Goal: Task Accomplishment & Management: Use online tool/utility

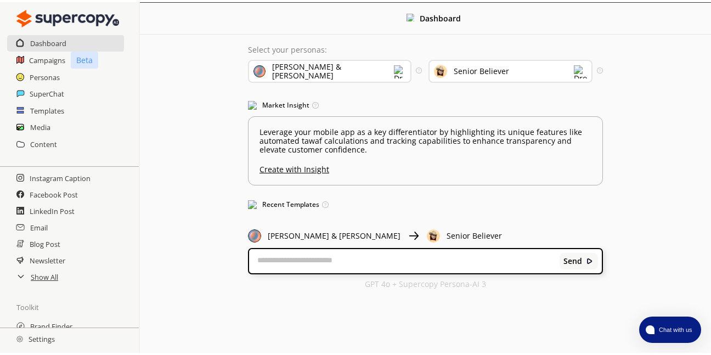
scroll to position [75, 0]
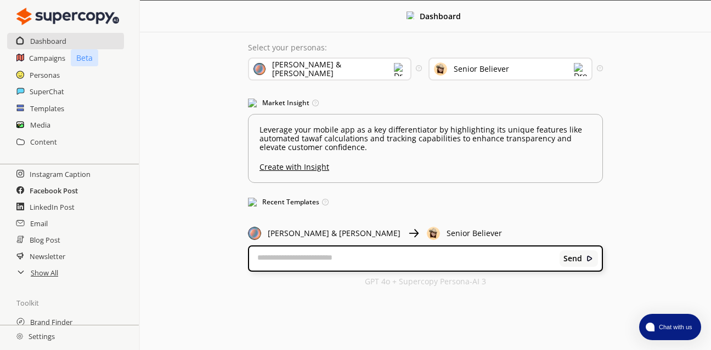
click at [66, 195] on h2 "Facebook Post" at bounding box center [54, 191] width 48 height 16
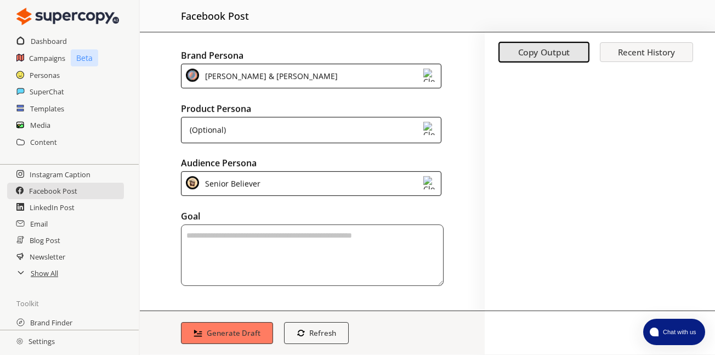
click at [407, 77] on div "[PERSON_NAME] & [PERSON_NAME]" at bounding box center [311, 75] width 260 height 25
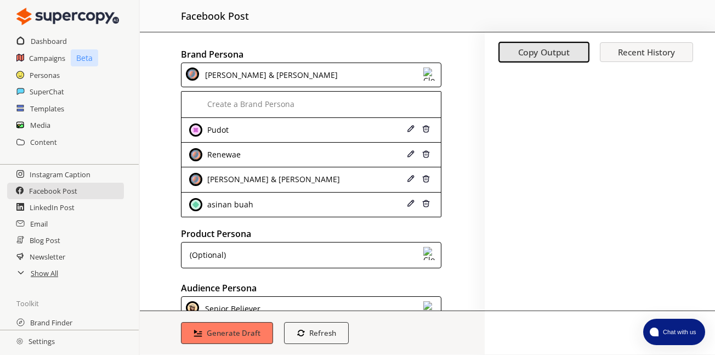
click at [449, 44] on div "Brand Persona [PERSON_NAME] & Umroh Create a Brand Persona Pudot [PERSON_NAME] …" at bounding box center [312, 171] width 345 height 278
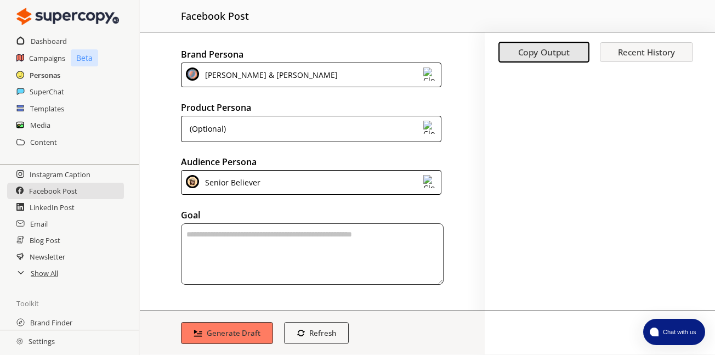
click at [41, 75] on h2 "Personas" at bounding box center [45, 75] width 31 height 16
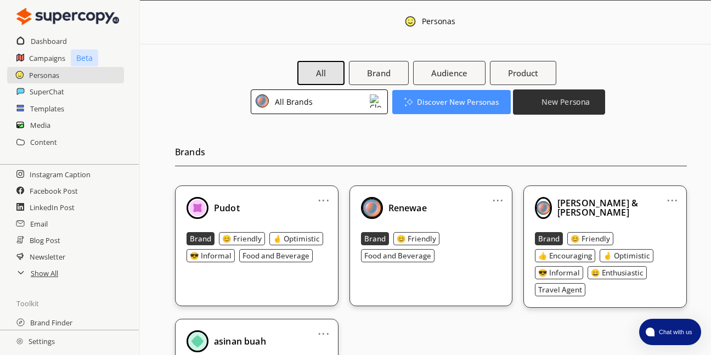
click at [572, 102] on b "New Persona" at bounding box center [565, 101] width 48 height 10
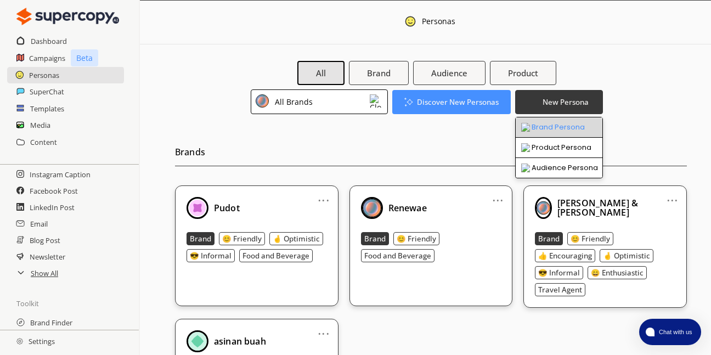
click at [567, 127] on li "Brand Persona" at bounding box center [558, 127] width 87 height 20
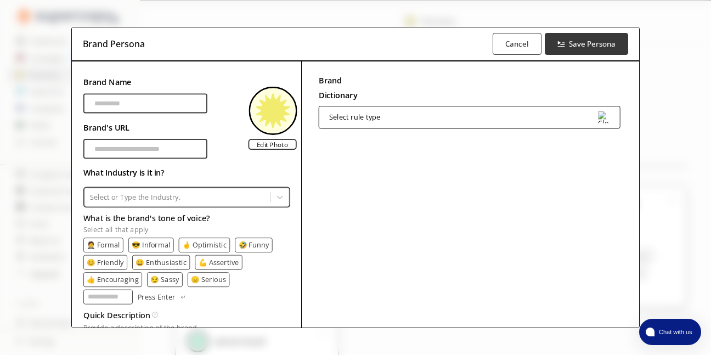
click at [138, 103] on input "Brand Name" at bounding box center [145, 103] width 124 height 20
type input "*"
type input "**********"
click at [120, 149] on input "Brand Name" at bounding box center [145, 149] width 124 height 20
type input "**********"
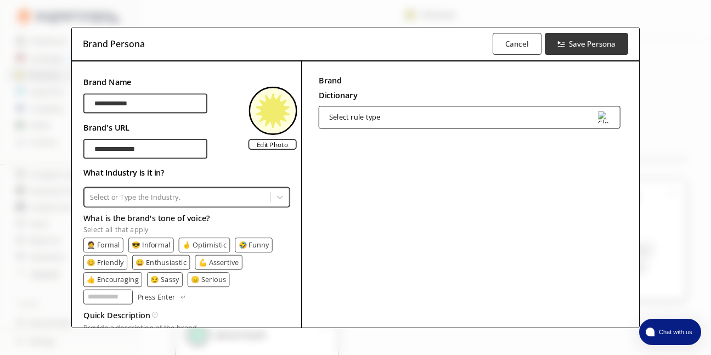
click at [171, 197] on div at bounding box center [176, 197] width 175 height 10
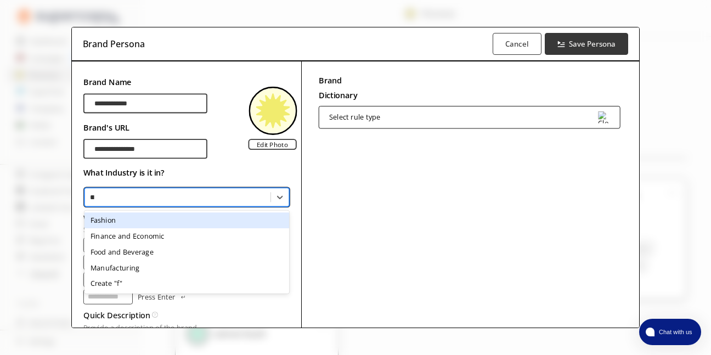
type input "***"
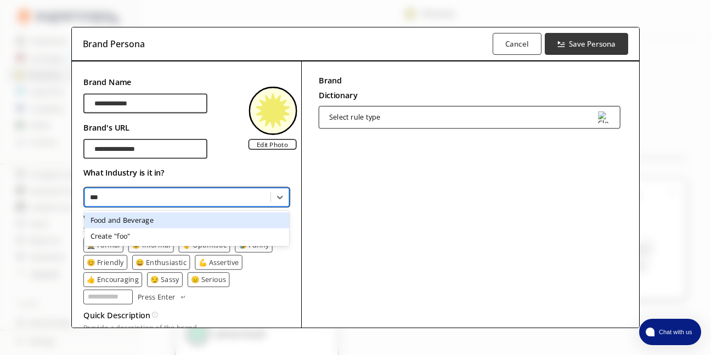
click at [156, 217] on div "Food and Beverage" at bounding box center [186, 220] width 204 height 16
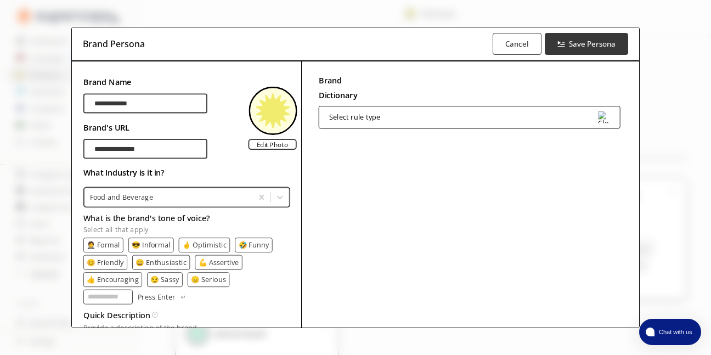
click at [108, 259] on p "😊 Friendly" at bounding box center [105, 262] width 37 height 8
click at [117, 278] on p "👍 Encouraging" at bounding box center [113, 279] width 52 height 8
click at [205, 243] on p "🤞 Optimistic" at bounding box center [204, 245] width 44 height 8
click at [151, 243] on p "😎 Informal" at bounding box center [151, 245] width 38 height 8
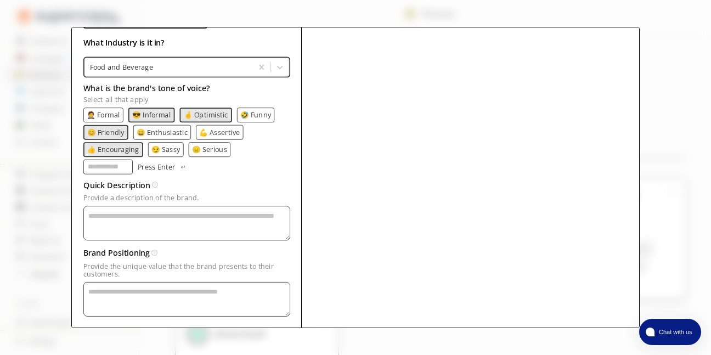
scroll to position [148, 0]
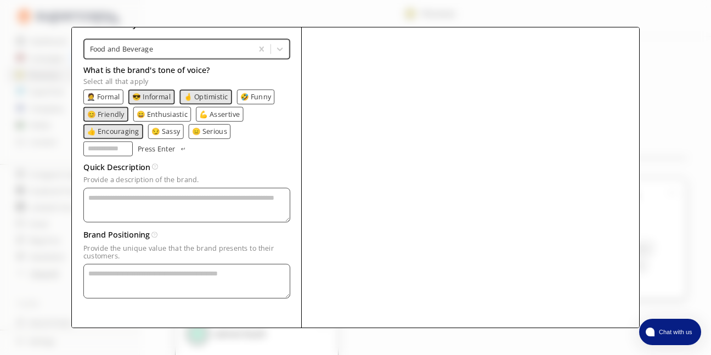
click at [164, 201] on textarea "Provide a description of the brand." at bounding box center [186, 205] width 207 height 35
click at [155, 280] on textarea "Provide a description of the brand." at bounding box center [186, 280] width 207 height 35
click at [155, 200] on textarea "Provide a description of the brand." at bounding box center [186, 205] width 207 height 35
click at [428, 144] on div "Brand Dictionary Define key brand-specific terms and language for consistent me…" at bounding box center [470, 120] width 338 height 414
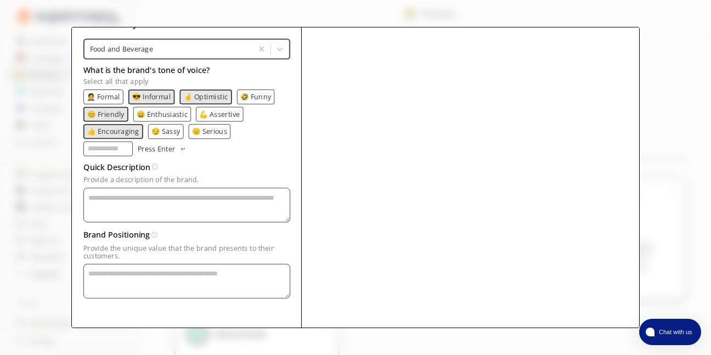
click at [111, 154] on input "What is the brand's tone of voice? Select all that apply" at bounding box center [107, 148] width 49 height 15
paste input "**********"
type input "**********"
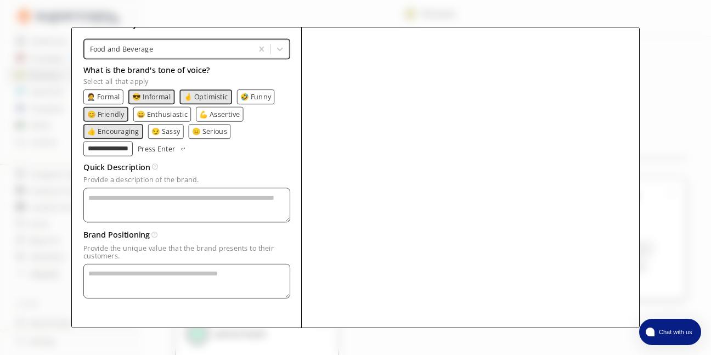
click at [169, 150] on p "Press Enter" at bounding box center [156, 148] width 37 height 8
click at [116, 150] on input "What is the brand's tone of voice? Select all that apply" at bounding box center [107, 148] width 49 height 15
paste input "**********"
type input "**********"
click at [177, 149] on input "What is the brand's tone of voice? Select all that apply" at bounding box center [195, 148] width 49 height 15
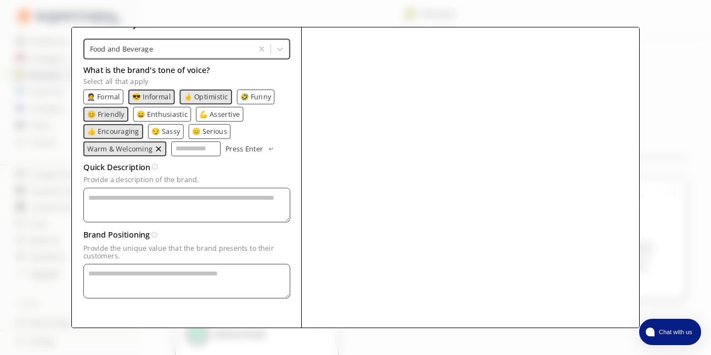
paste input "**********"
type input "**********"
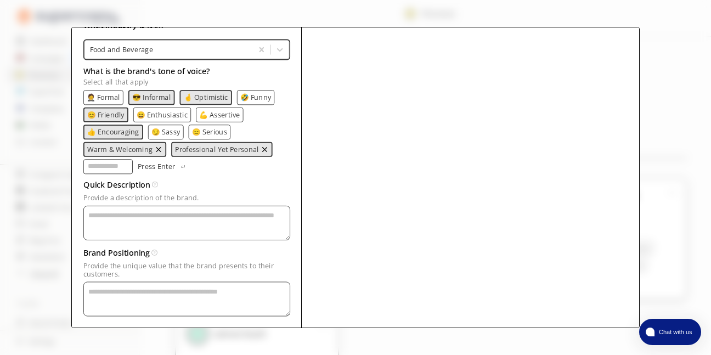
scroll to position [149, 0]
click at [96, 168] on input "What is the brand's tone of voice? Select all that apply" at bounding box center [107, 165] width 49 height 15
paste input "**********"
type input "**********"
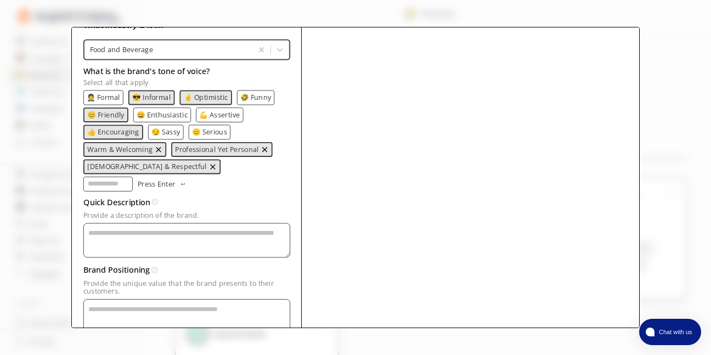
scroll to position [0, 0]
click at [133, 176] on input "What is the brand's tone of voice? Select all that apply" at bounding box center [107, 183] width 49 height 15
paste input "**********"
type input "**********"
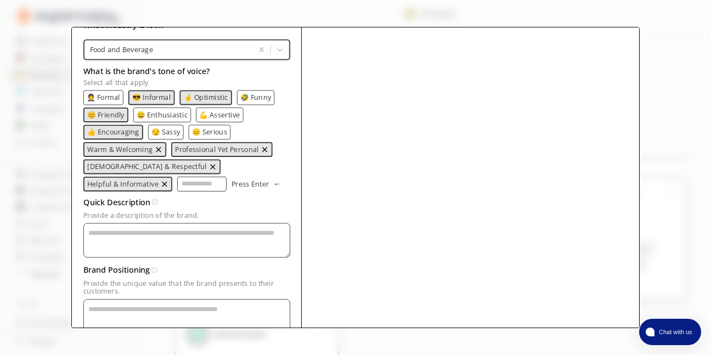
scroll to position [149, 0]
click at [177, 185] on input "What is the brand's tone of voice? Select all that apply" at bounding box center [201, 182] width 49 height 15
paste input "**********"
type input "**********"
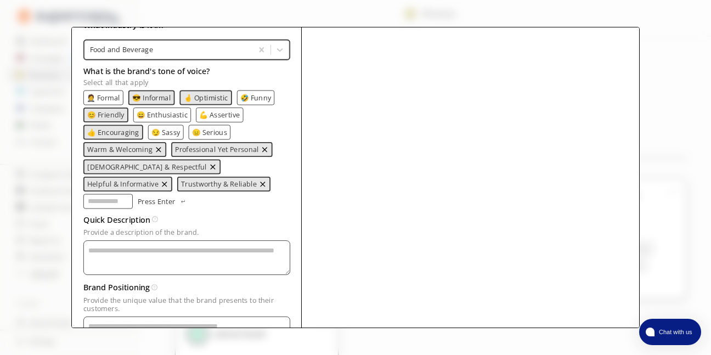
scroll to position [0, 0]
click at [128, 316] on textarea "Provide a description of the brand." at bounding box center [186, 333] width 207 height 35
paste textarea "**********"
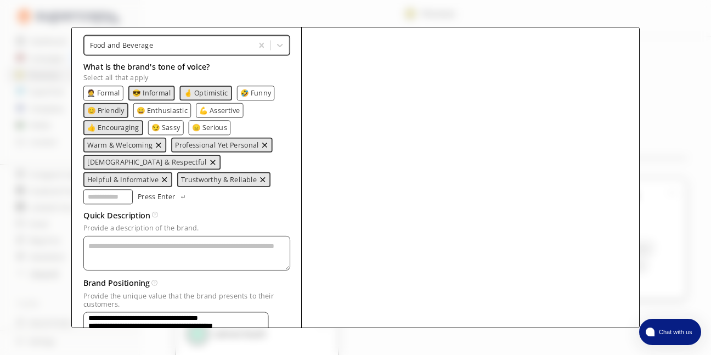
type textarea "**********"
click at [150, 236] on textarea "Provide a description of the brand." at bounding box center [186, 253] width 207 height 35
paste textarea "**********"
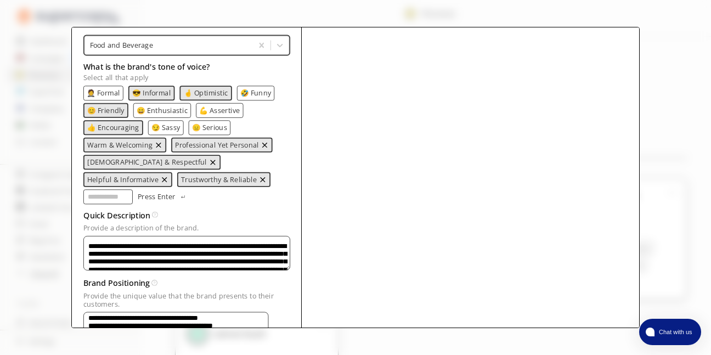
scroll to position [336, 0]
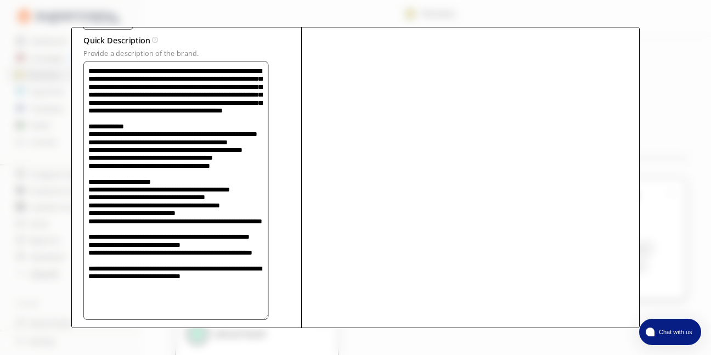
type textarea "**********"
drag, startPoint x: 533, startPoint y: 211, endPoint x: 624, endPoint y: 163, distance: 103.5
click at [533, 209] on div "Brand Dictionary Define key brand-specific terms and language for consistent me…" at bounding box center [470, 83] width 338 height 717
drag, startPoint x: 636, startPoint y: 169, endPoint x: 640, endPoint y: 245, distance: 76.3
click at [634, 265] on div "Brand Dictionary Define key brand-specific terms and language for consistent me…" at bounding box center [470, 83] width 338 height 717
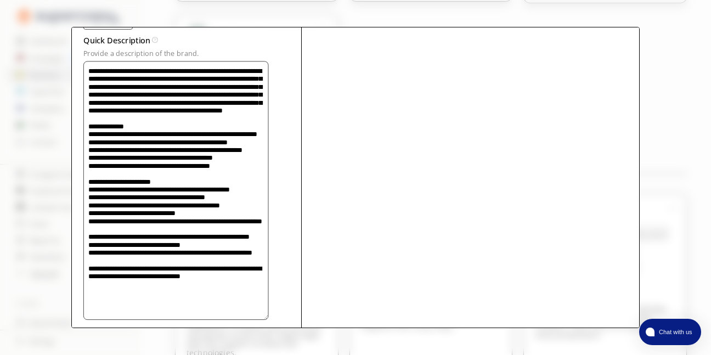
scroll to position [394, 0]
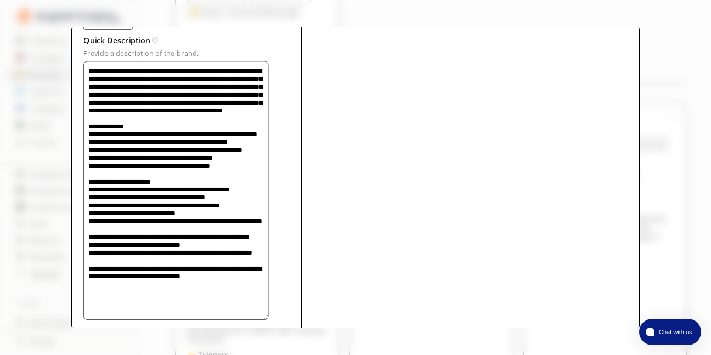
click at [236, 164] on textarea "Provide a description of the brand." at bounding box center [175, 190] width 185 height 258
click at [292, 146] on div "**********" at bounding box center [355, 83] width 567 height 717
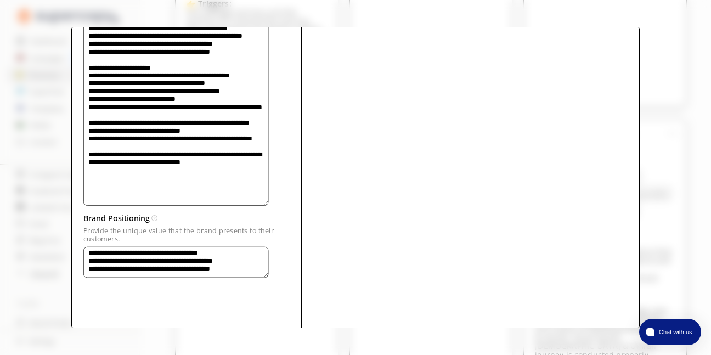
scroll to position [0, 0]
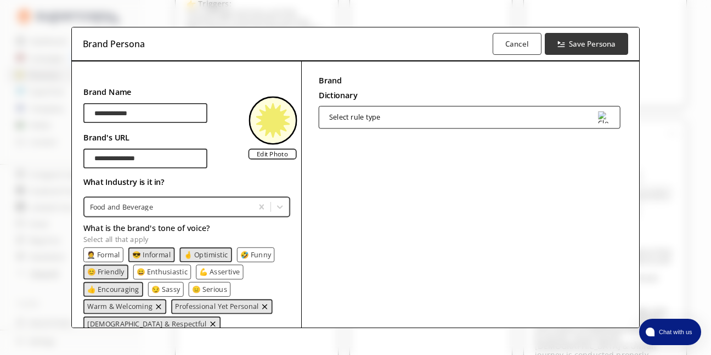
click at [463, 122] on div "Select rule type" at bounding box center [470, 117] width 302 height 22
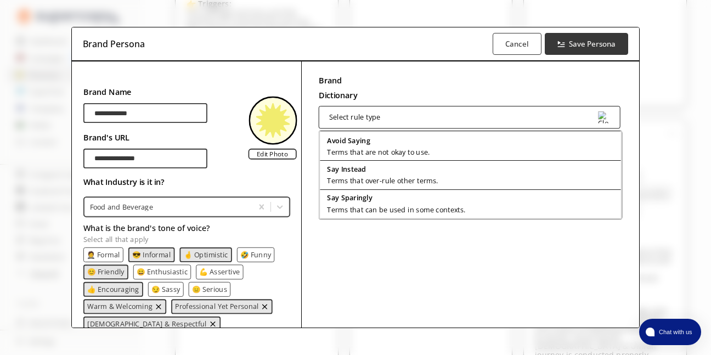
click at [463, 117] on div "Select rule type" at bounding box center [470, 117] width 302 height 22
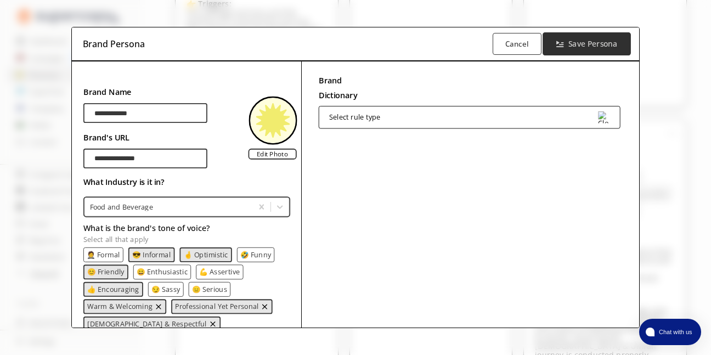
click at [595, 43] on b "Save Persona" at bounding box center [592, 43] width 49 height 10
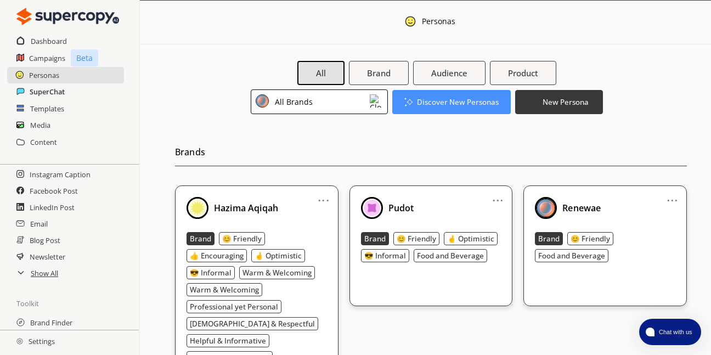
click at [52, 93] on h2 "SuperChat" at bounding box center [47, 91] width 35 height 16
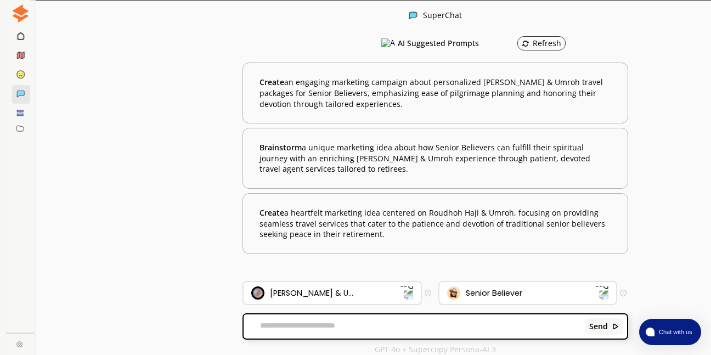
click at [124, 24] on div "Persona Mode" at bounding box center [94, 17] width 129 height 23
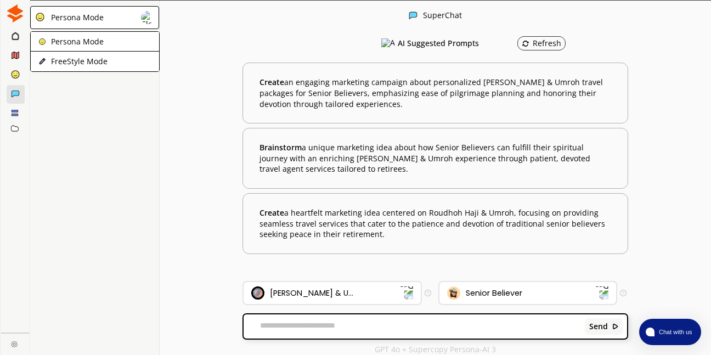
click at [109, 120] on div "Persona Mode Persona Mode FreeStyle Mode New Chat" at bounding box center [94, 178] width 129 height 355
click at [360, 289] on div "[PERSON_NAME] & U..." at bounding box center [325, 292] width 149 height 13
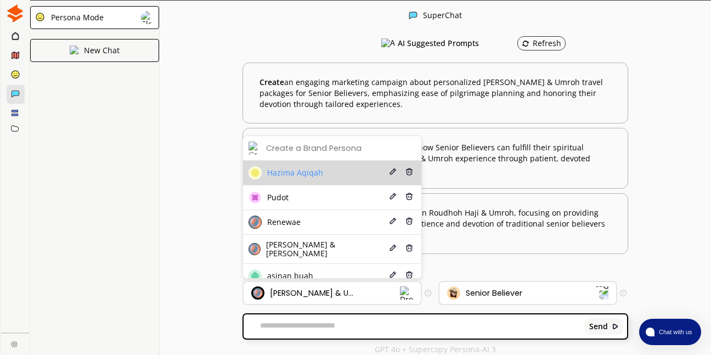
click at [359, 173] on li "Hazima Aqiqah Edit Delete" at bounding box center [332, 173] width 178 height 25
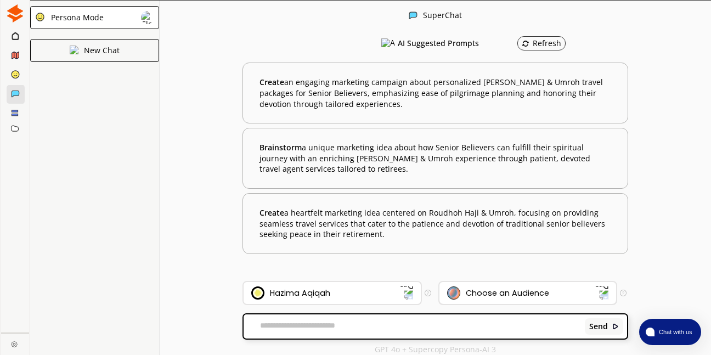
click at [585, 295] on div "Choose an Audience" at bounding box center [521, 292] width 149 height 13
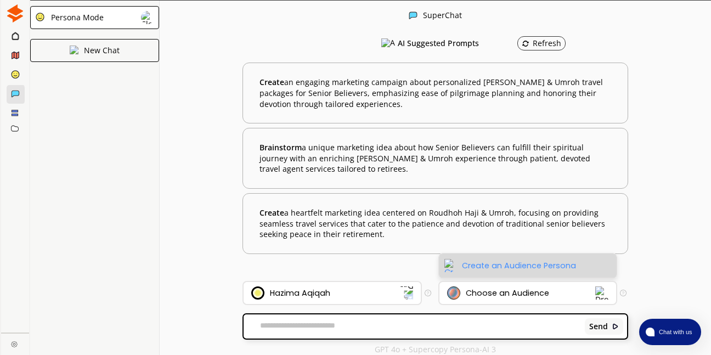
click at [456, 264] on img at bounding box center [450, 265] width 13 height 13
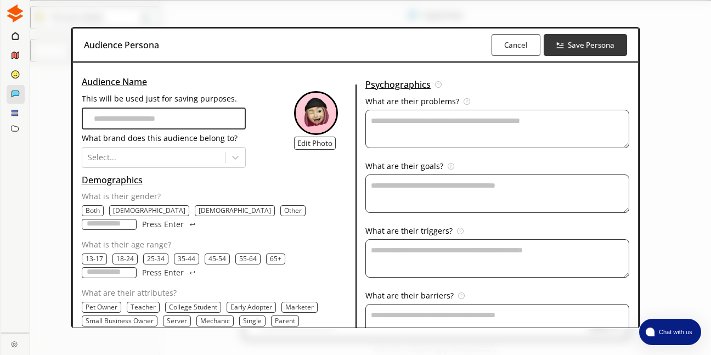
click at [173, 120] on input "This will be used just for saving purposes." at bounding box center [164, 118] width 164 height 22
click at [510, 48] on b "Cancel" at bounding box center [515, 44] width 25 height 10
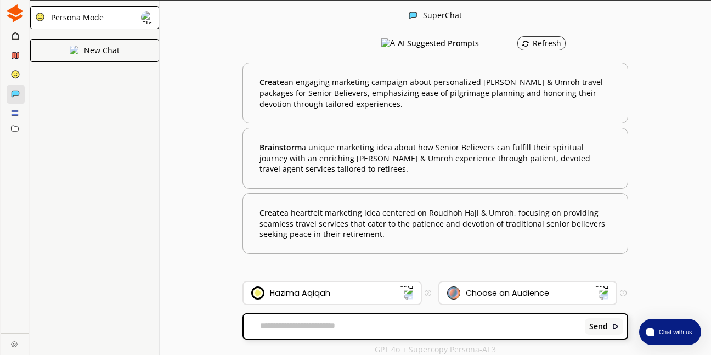
click at [12, 38] on icon at bounding box center [15, 35] width 7 height 9
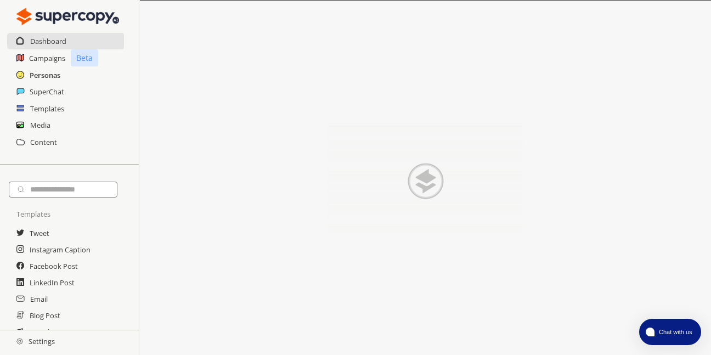
click at [51, 73] on h2 "Personas" at bounding box center [45, 75] width 31 height 16
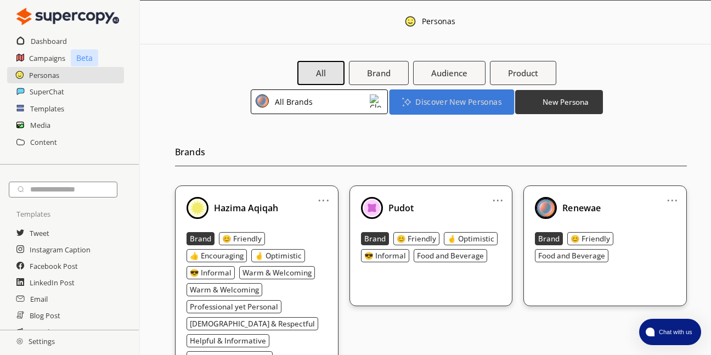
click at [425, 103] on b "Discover New Personas" at bounding box center [458, 101] width 86 height 10
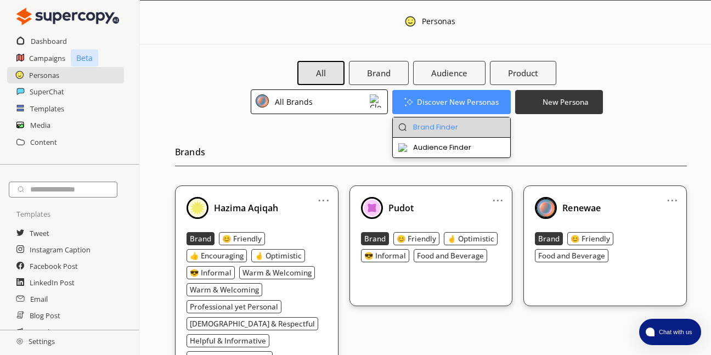
click at [431, 128] on li "Brand Finder" at bounding box center [452, 127] width 118 height 20
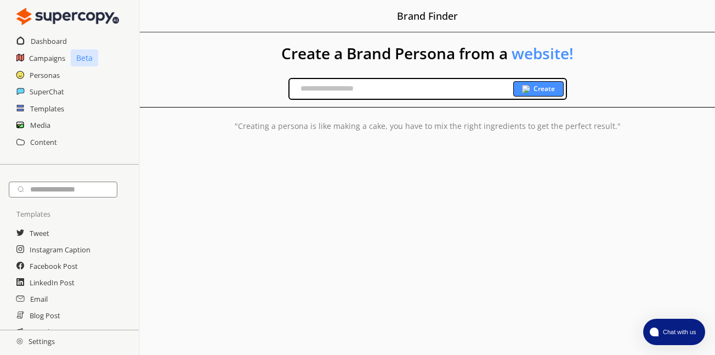
click at [390, 89] on input "text" at bounding box center [401, 89] width 224 height 16
type input "**********"
click at [416, 88] on input "**********" at bounding box center [401, 89] width 224 height 16
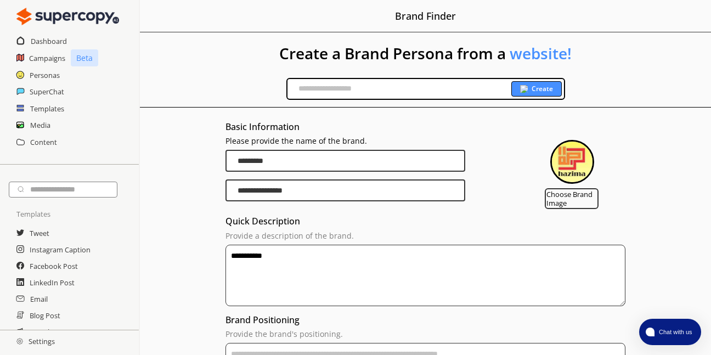
click at [355, 154] on input "*********" at bounding box center [345, 161] width 240 height 22
type input "**********"
click at [382, 218] on h3 "Quick Description" at bounding box center [425, 221] width 400 height 16
click at [302, 163] on input "**********" at bounding box center [345, 161] width 240 height 22
click at [43, 37] on h2 "Dashboard" at bounding box center [49, 41] width 37 height 16
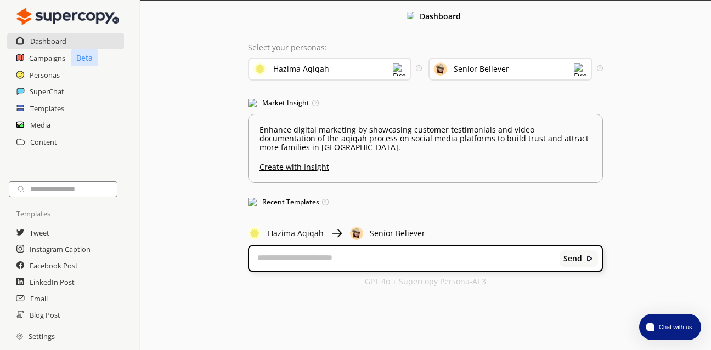
click at [350, 261] on textarea at bounding box center [404, 258] width 310 height 11
click at [529, 71] on div "Senior Believer" at bounding box center [509, 69] width 163 height 23
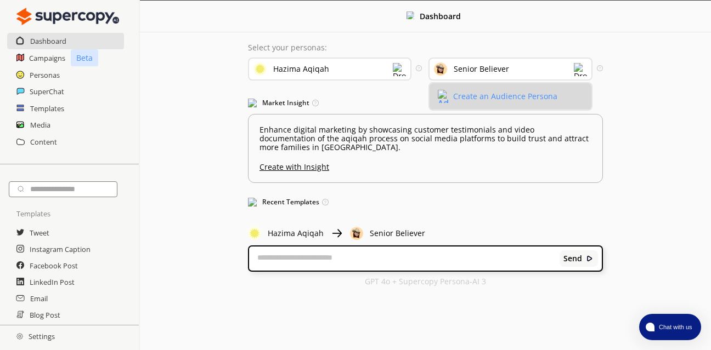
click at [472, 98] on div "Create an Audience Persona" at bounding box center [505, 96] width 104 height 9
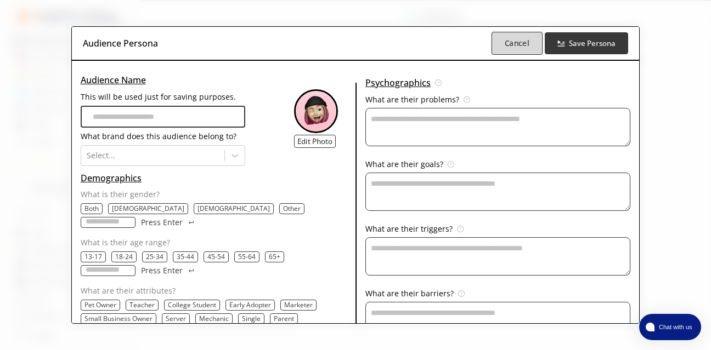
click at [514, 42] on b "Cancel" at bounding box center [516, 43] width 25 height 10
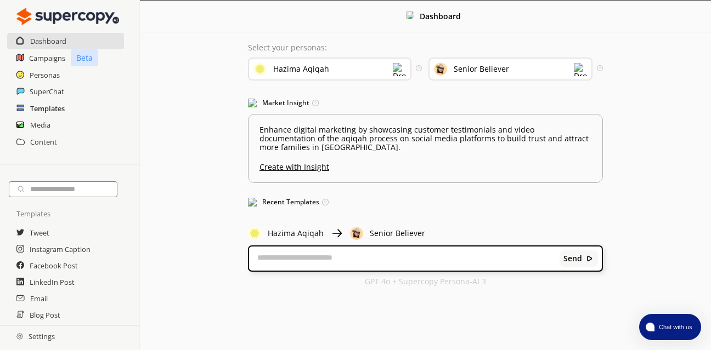
click at [50, 109] on h2 "Templates" at bounding box center [47, 108] width 35 height 16
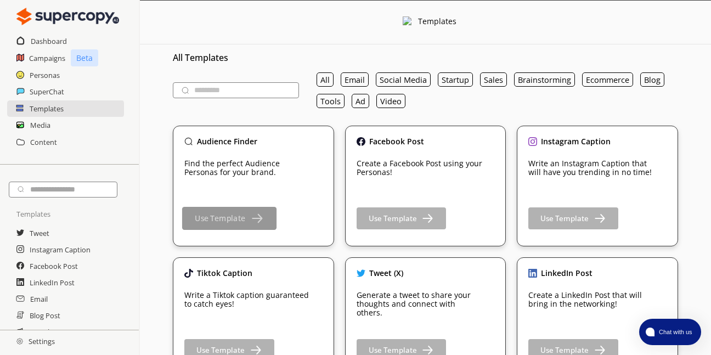
click at [228, 215] on b "Use Template" at bounding box center [220, 218] width 50 height 10
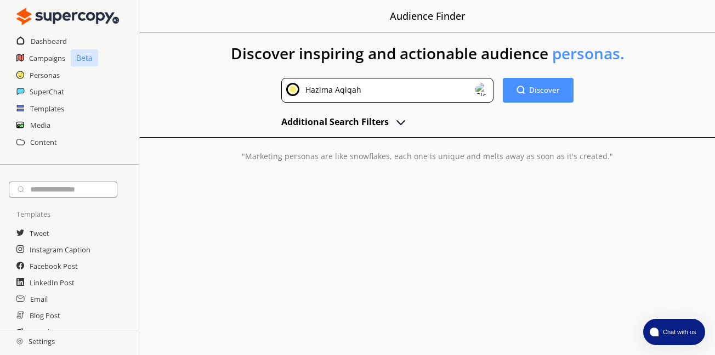
click at [395, 122] on img "advanced-inputs" at bounding box center [400, 121] width 13 height 13
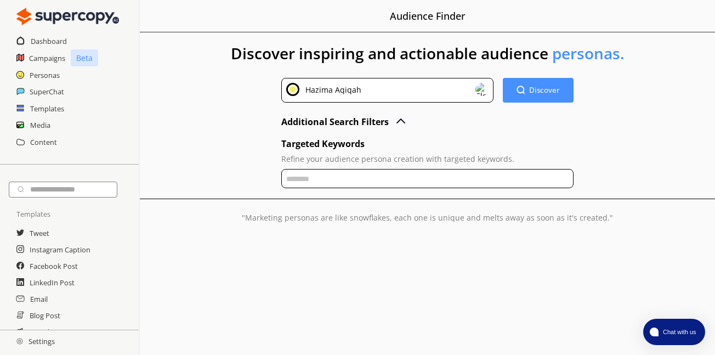
click at [394, 122] on span "advanced-inputs" at bounding box center [400, 121] width 13 height 13
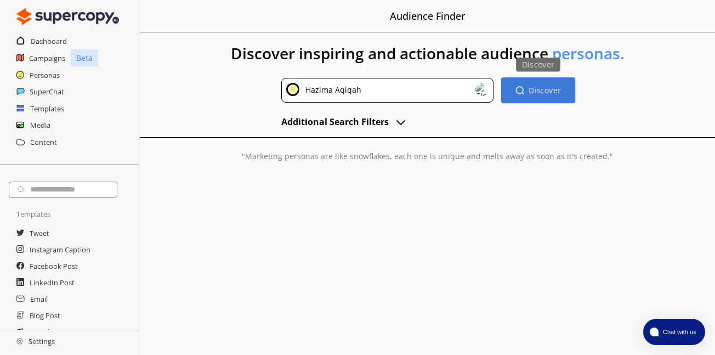
click at [537, 89] on b "Discover" at bounding box center [545, 90] width 32 height 10
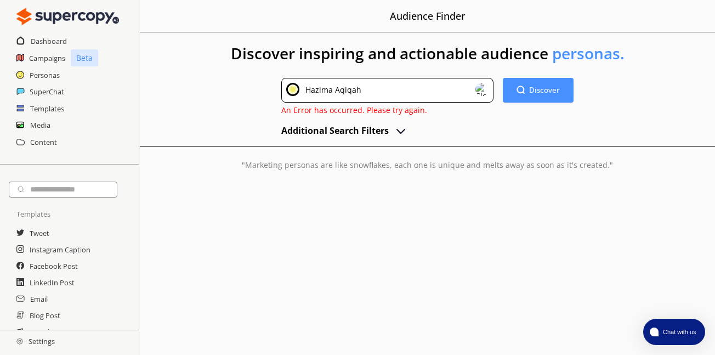
click at [390, 128] on button "Additional Search Filters" at bounding box center [344, 130] width 126 height 16
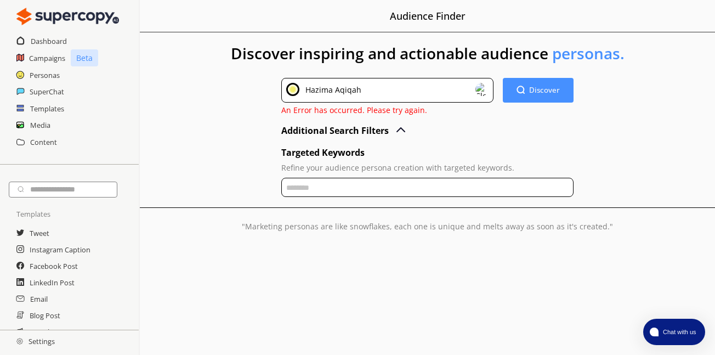
click at [360, 185] on input "text" at bounding box center [427, 187] width 292 height 19
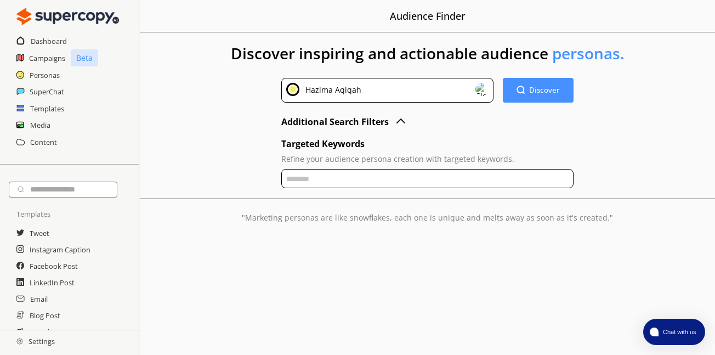
click at [472, 83] on div "Hazima Aqiqah" at bounding box center [387, 90] width 212 height 25
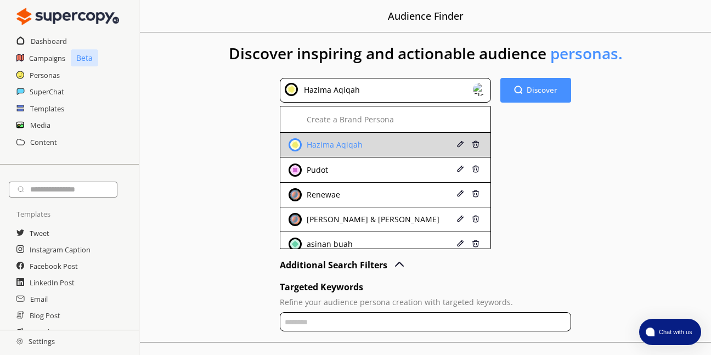
click at [457, 146] on img at bounding box center [460, 144] width 8 height 8
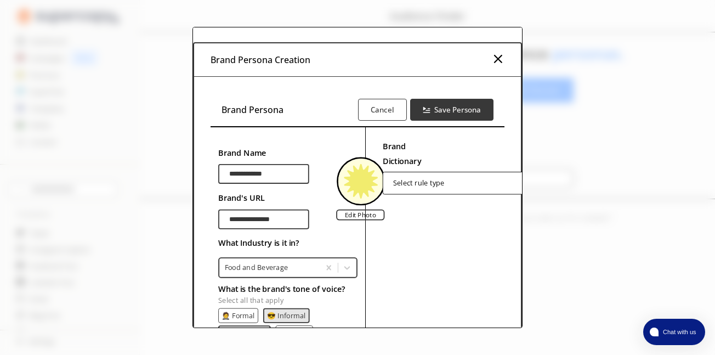
click at [497, 59] on img at bounding box center [497, 58] width 13 height 13
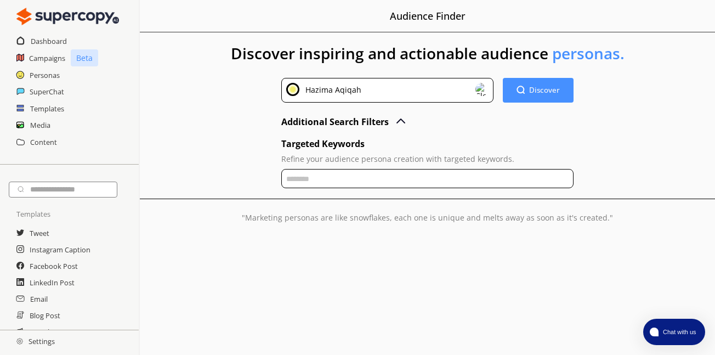
click at [610, 72] on h1 "Discover inspiring and actionable audience personas." at bounding box center [427, 54] width 575 height 45
click at [348, 182] on input "text" at bounding box center [427, 178] width 292 height 19
paste input "**********"
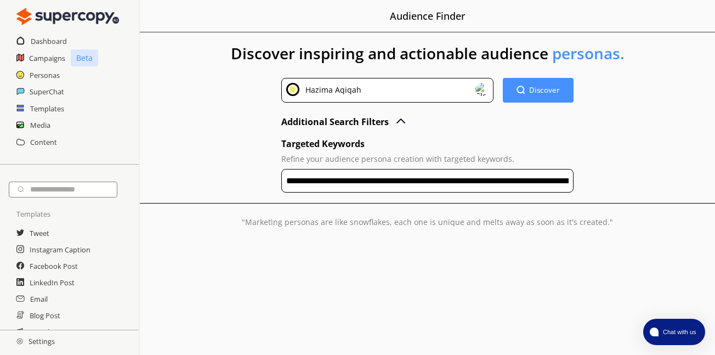
drag, startPoint x: 705, startPoint y: 86, endPoint x: 654, endPoint y: 104, distance: 54.6
click at [702, 86] on div "**********" at bounding box center [427, 143] width 575 height 223
click at [461, 184] on input "**********" at bounding box center [427, 181] width 292 height 24
paste input "**********"
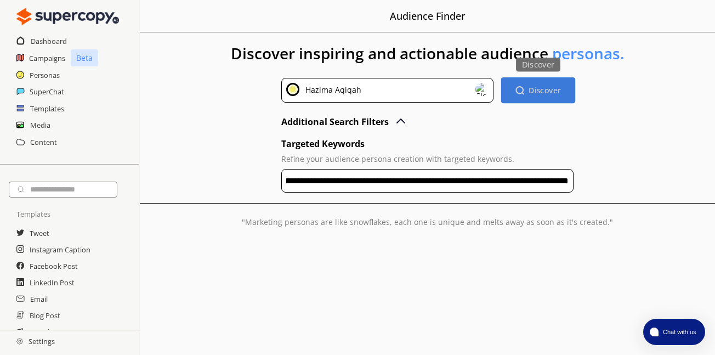
type input "**********"
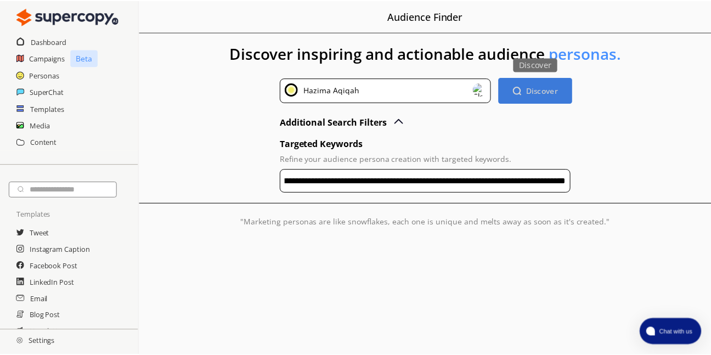
scroll to position [0, 0]
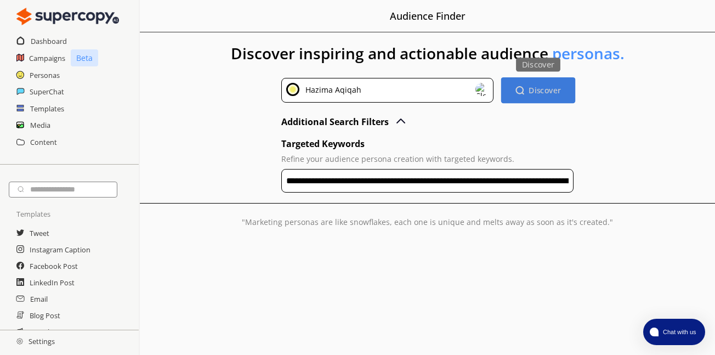
click at [553, 89] on b "Discover" at bounding box center [545, 90] width 32 height 10
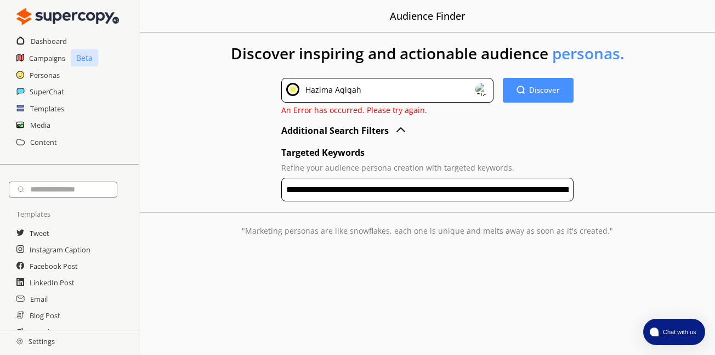
click at [451, 90] on div "Hazima Aqiqah" at bounding box center [387, 90] width 212 height 25
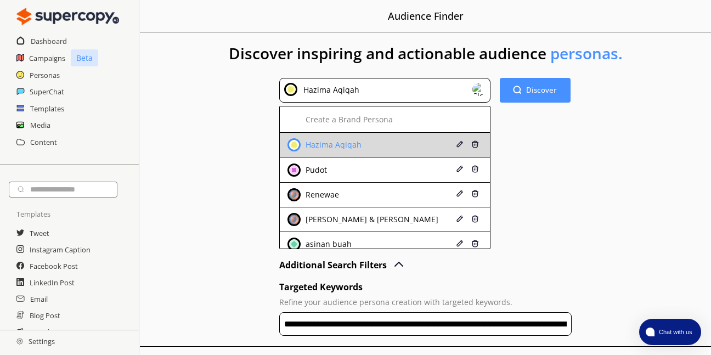
click at [459, 142] on img at bounding box center [460, 144] width 8 height 8
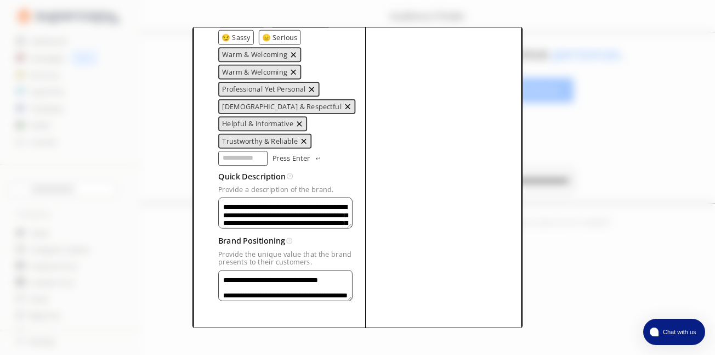
scroll to position [381, 0]
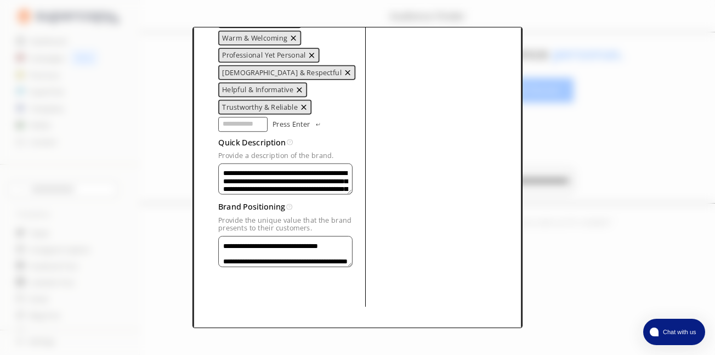
drag, startPoint x: 264, startPoint y: 158, endPoint x: 324, endPoint y: 162, distance: 59.9
click at [324, 163] on textarea "Provide a description of the brand." at bounding box center [285, 178] width 134 height 31
drag, startPoint x: 238, startPoint y: 245, endPoint x: 200, endPoint y: 220, distance: 45.6
click at [200, 220] on div "**********" at bounding box center [357, 15] width 327 height 638
drag, startPoint x: 263, startPoint y: 237, endPoint x: 293, endPoint y: 234, distance: 30.3
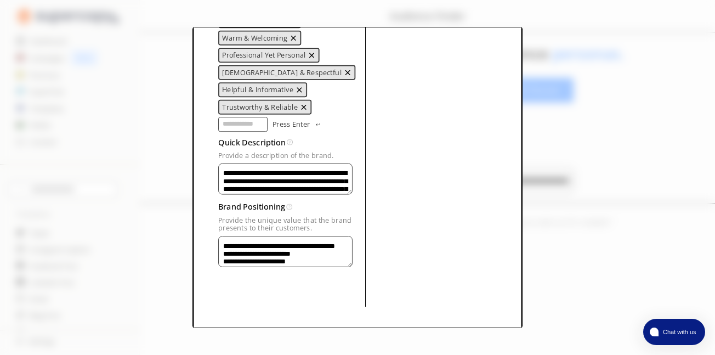
click at [282, 254] on textarea "Provide a description of the brand." at bounding box center [285, 251] width 134 height 31
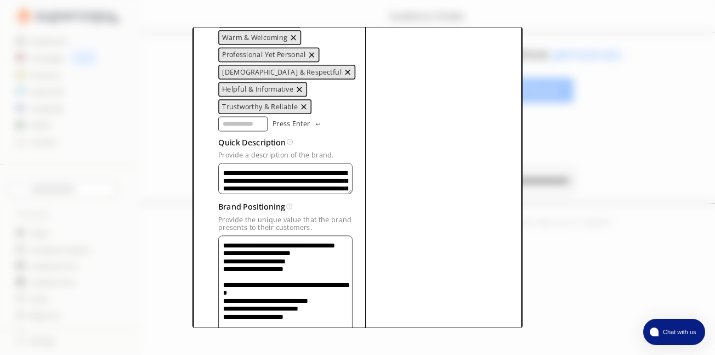
scroll to position [384, 0]
drag, startPoint x: 362, startPoint y: 253, endPoint x: 351, endPoint y: 327, distance: 74.8
click at [353, 336] on div "**********" at bounding box center [357, 177] width 715 height 355
drag, startPoint x: 238, startPoint y: 279, endPoint x: 218, endPoint y: 274, distance: 21.4
click at [218, 274] on textarea "Provide a description of the brand." at bounding box center [285, 288] width 134 height 106
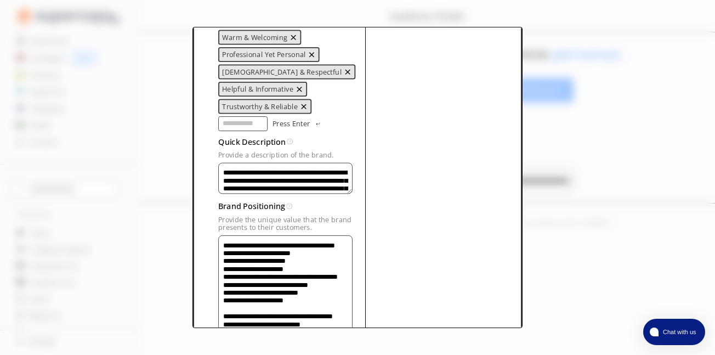
drag, startPoint x: 298, startPoint y: 273, endPoint x: 306, endPoint y: 270, distance: 8.9
click at [306, 270] on textarea "Provide a description of the brand." at bounding box center [285, 288] width 134 height 106
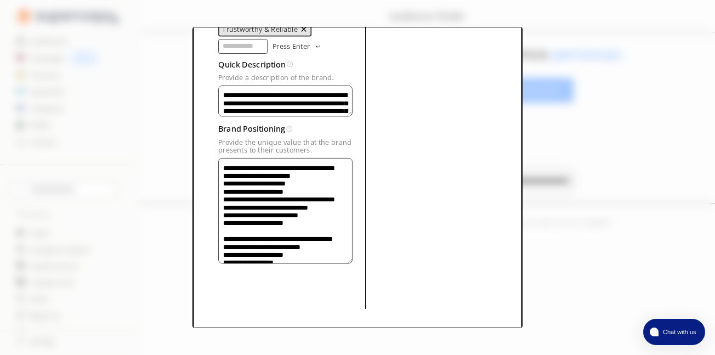
scroll to position [473, 0]
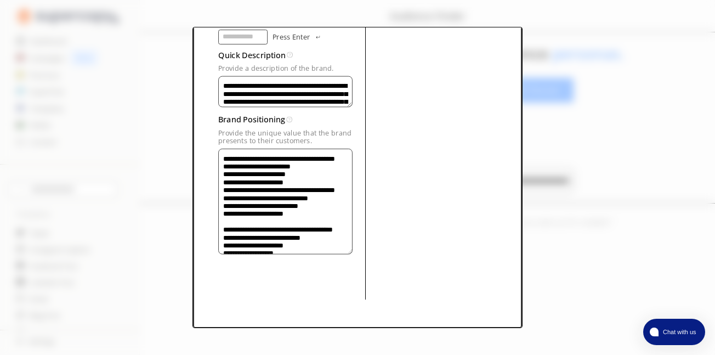
drag, startPoint x: 237, startPoint y: 319, endPoint x: 234, endPoint y: 228, distance: 91.1
click at [234, 228] on textarea "Provide a description of the brand." at bounding box center [285, 201] width 134 height 106
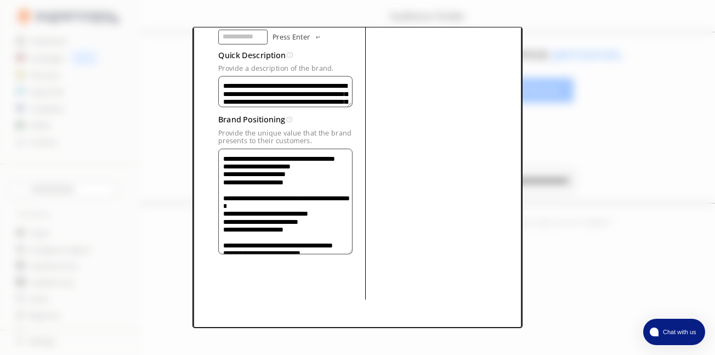
type textarea "**********"
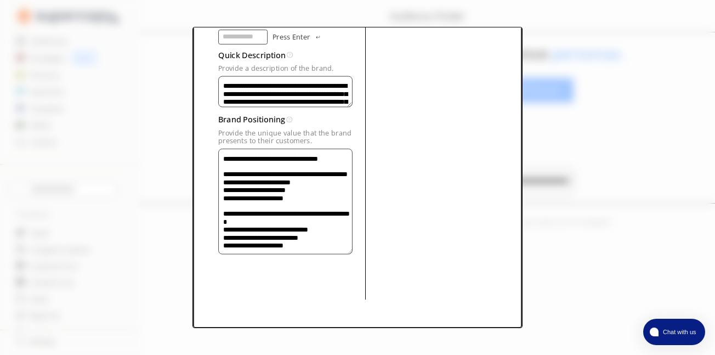
type input "**********"
drag, startPoint x: 248, startPoint y: 149, endPoint x: 189, endPoint y: 139, distance: 59.5
click at [189, 139] on div "**********" at bounding box center [357, 177] width 715 height 355
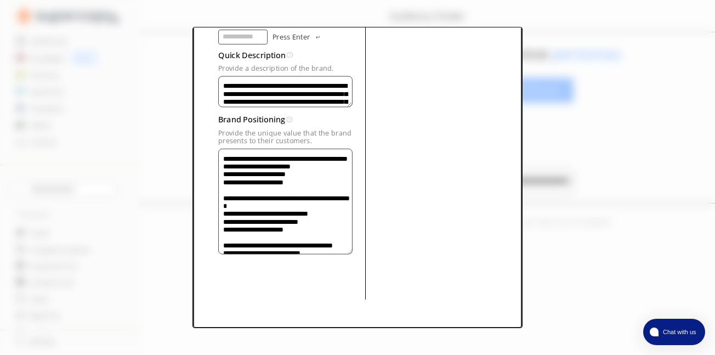
drag, startPoint x: 327, startPoint y: 163, endPoint x: 306, endPoint y: 248, distance: 86.8
click at [306, 248] on textarea "Provide a description of the brand." at bounding box center [285, 201] width 134 height 106
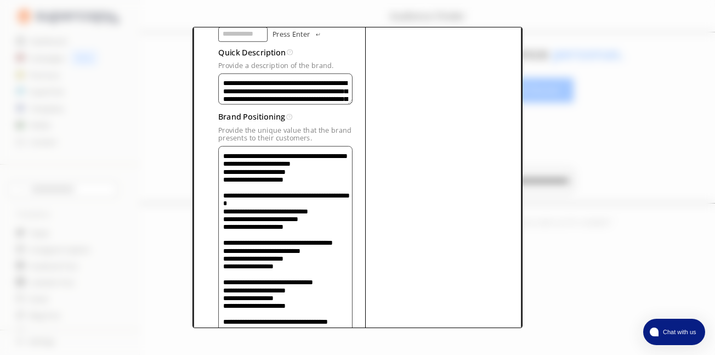
drag, startPoint x: 360, startPoint y: 248, endPoint x: 356, endPoint y: 313, distance: 64.8
click at [349, 341] on div "**********" at bounding box center [357, 177] width 715 height 355
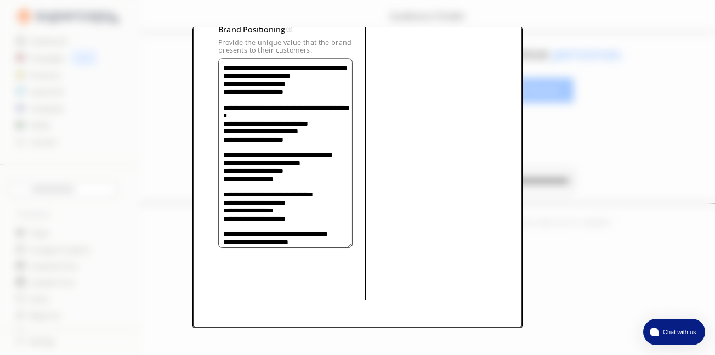
drag, startPoint x: 361, startPoint y: 242, endPoint x: 359, endPoint y: 255, distance: 14.0
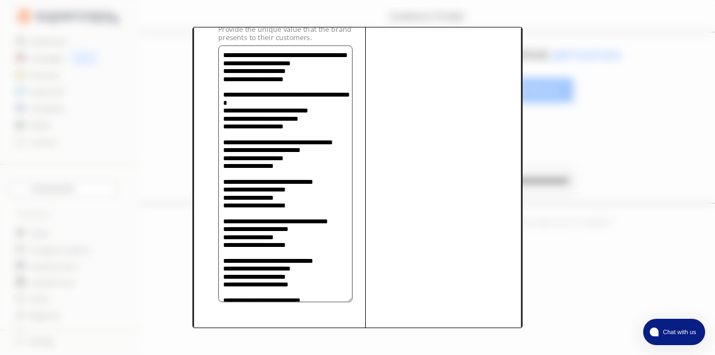
scroll to position [580, 0]
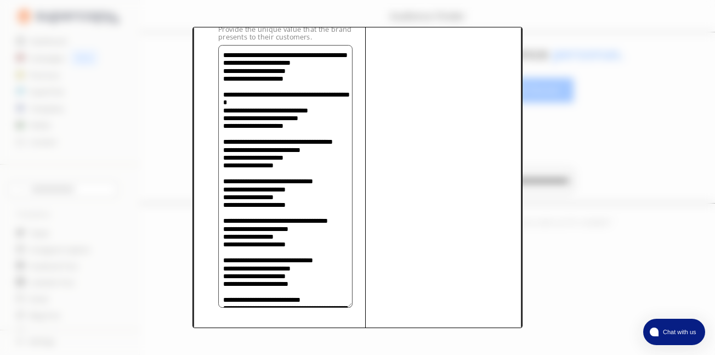
drag, startPoint x: 362, startPoint y: 240, endPoint x: 357, endPoint y: 314, distance: 74.2
click at [353, 308] on textarea "Provide a description of the brand." at bounding box center [285, 176] width 134 height 263
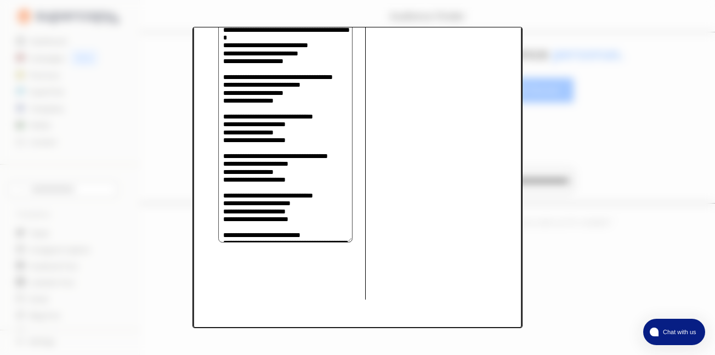
scroll to position [666, 0]
click at [251, 151] on textarea "Provide a description of the brand." at bounding box center [285, 111] width 134 height 262
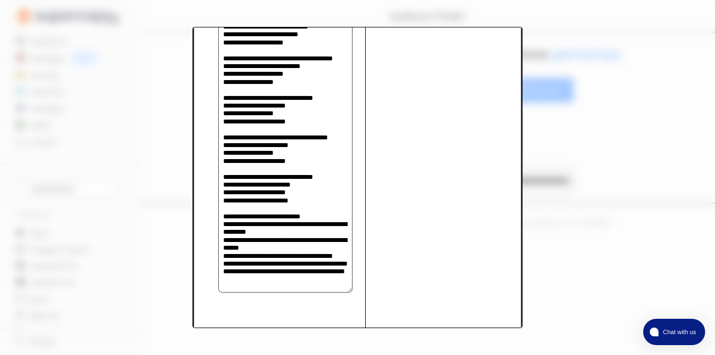
drag, startPoint x: 361, startPoint y: 234, endPoint x: 365, endPoint y: 311, distance: 77.4
click at [353, 292] on textarea "Provide a description of the brand." at bounding box center [285, 126] width 134 height 331
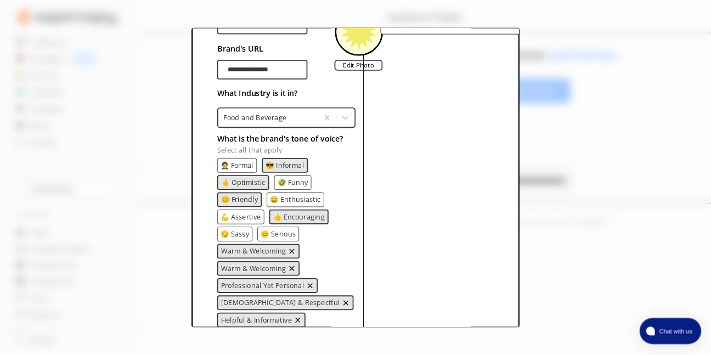
scroll to position [0, 0]
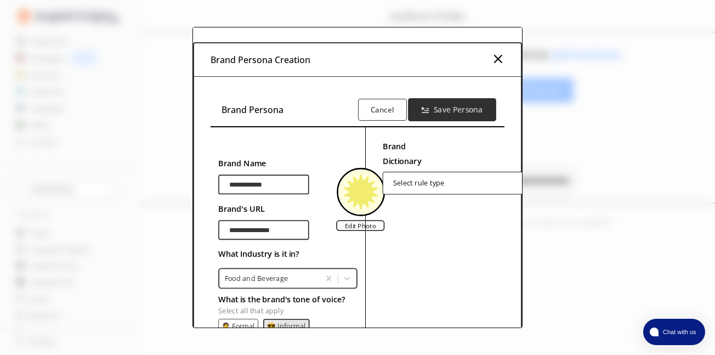
type textarea "**********"
click at [463, 106] on b "Save Persona" at bounding box center [457, 109] width 49 height 10
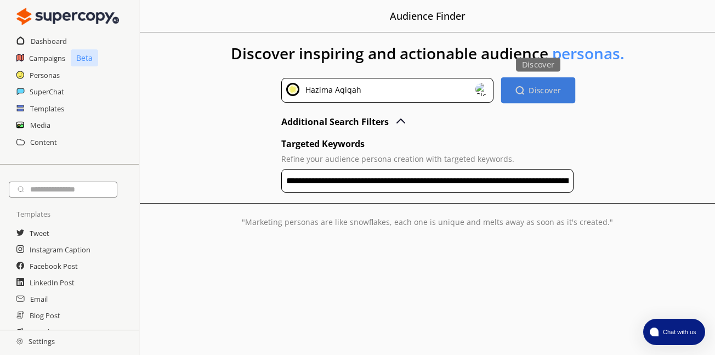
click at [548, 89] on b "Discover" at bounding box center [545, 90] width 32 height 10
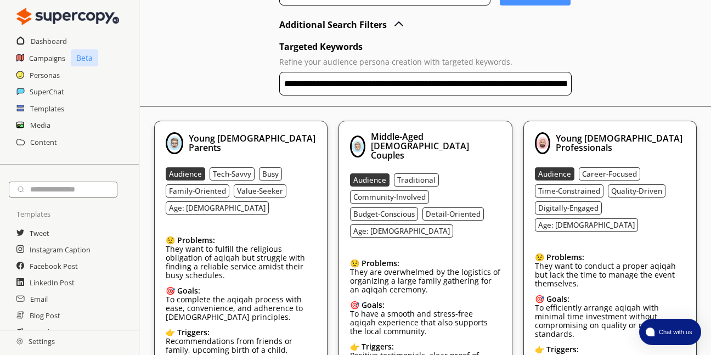
scroll to position [225, 0]
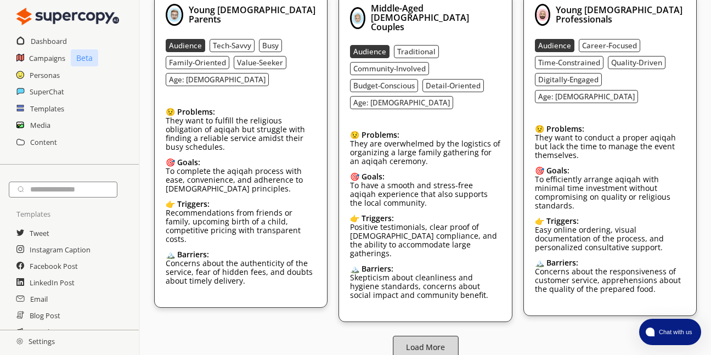
click at [444, 342] on b "Load More" at bounding box center [425, 347] width 39 height 10
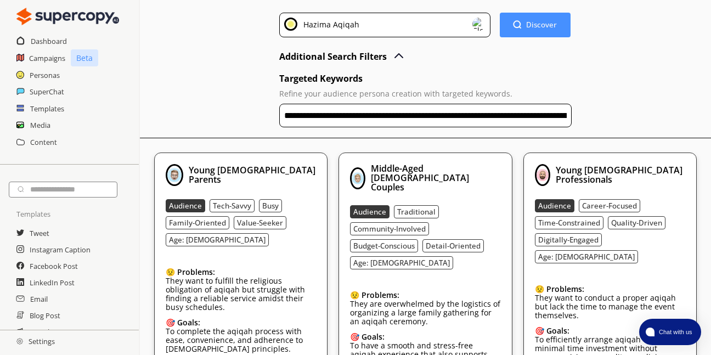
scroll to position [64, 0]
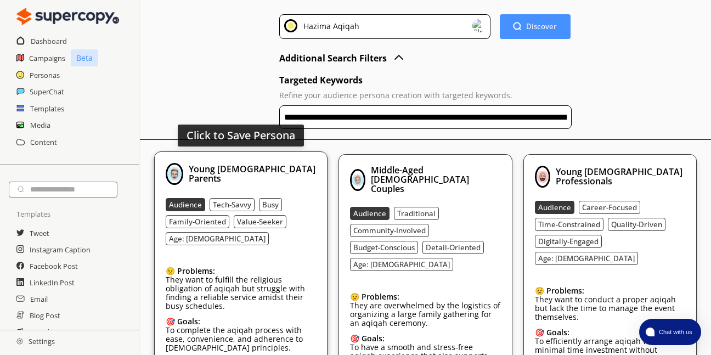
click at [225, 287] on p "They want to fulfill the religious obligation of aqiqah but struggle with findi…" at bounding box center [241, 292] width 150 height 35
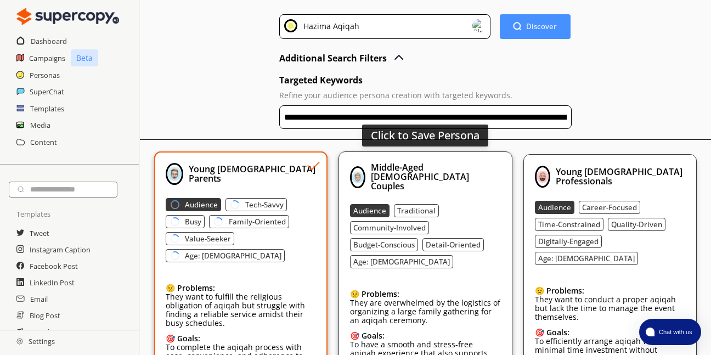
click at [436, 298] on p "They are overwhelmed by the logistics of organizing a large family gathering fo…" at bounding box center [425, 311] width 150 height 26
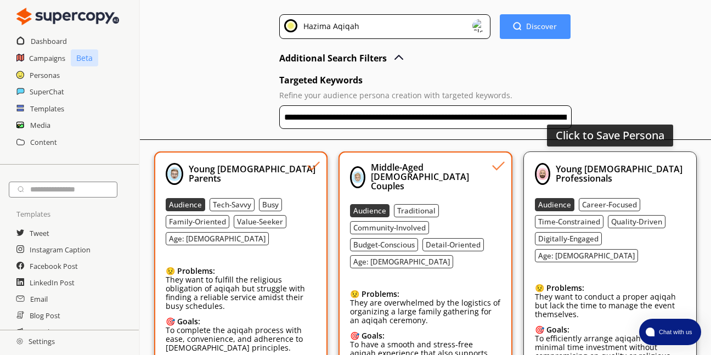
click at [612, 292] on p "They want to conduct a proper aqiqah but lack the time to manage the event them…" at bounding box center [610, 305] width 150 height 26
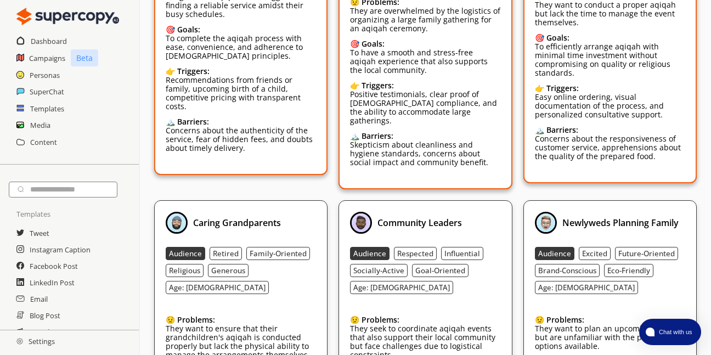
scroll to position [445, 0]
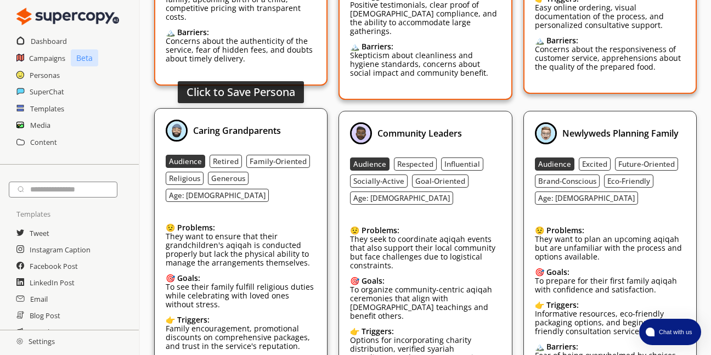
click at [235, 282] on p "To see their family fulfill religious duties while celebrating with loved ones …" at bounding box center [241, 295] width 150 height 26
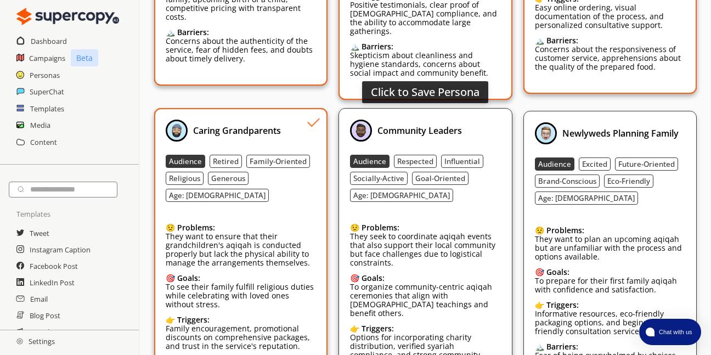
click at [461, 249] on p "They seek to coordinate aqiqah events that also support their local community b…" at bounding box center [425, 249] width 150 height 35
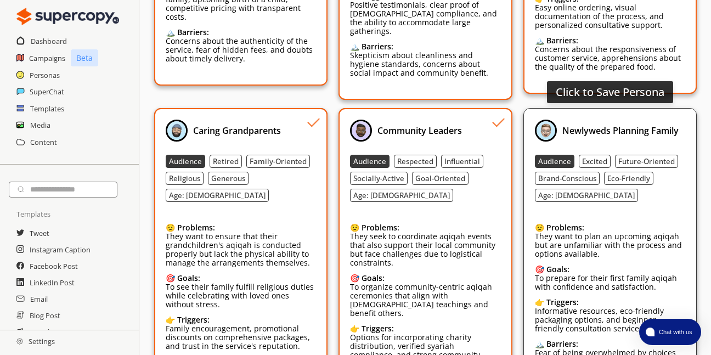
click at [611, 240] on p "They want to plan an upcoming aqiqah but are unfamiliar with the process and op…" at bounding box center [610, 245] width 150 height 26
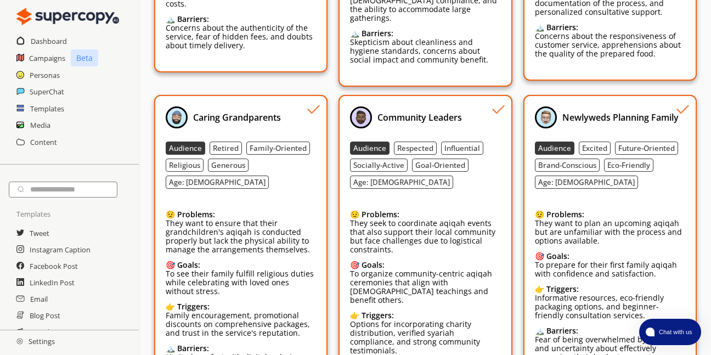
scroll to position [507, 0]
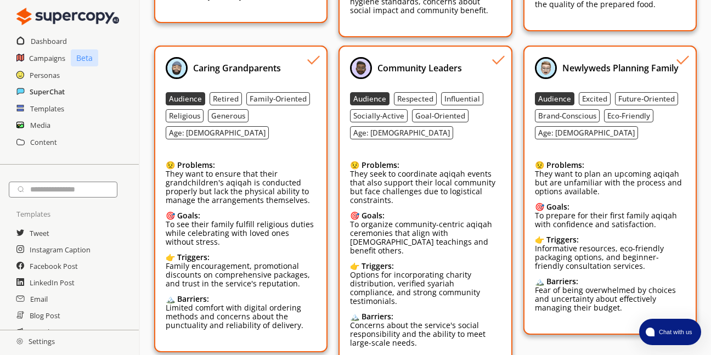
click at [49, 92] on h2 "SuperChat" at bounding box center [47, 91] width 35 height 16
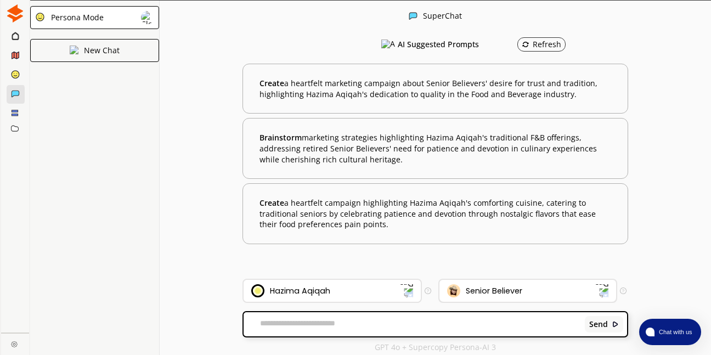
click at [602, 292] on img at bounding box center [601, 290] width 14 height 14
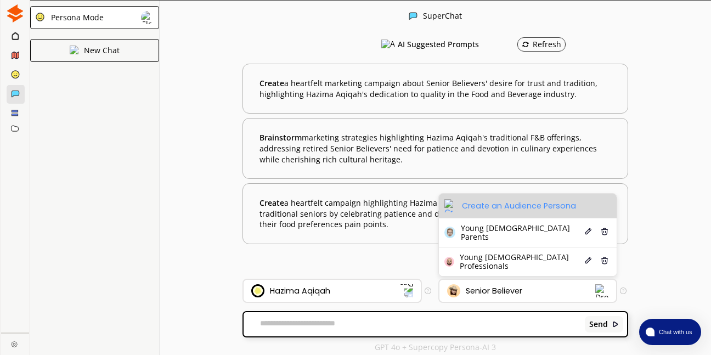
click at [451, 212] on img at bounding box center [450, 205] width 13 height 13
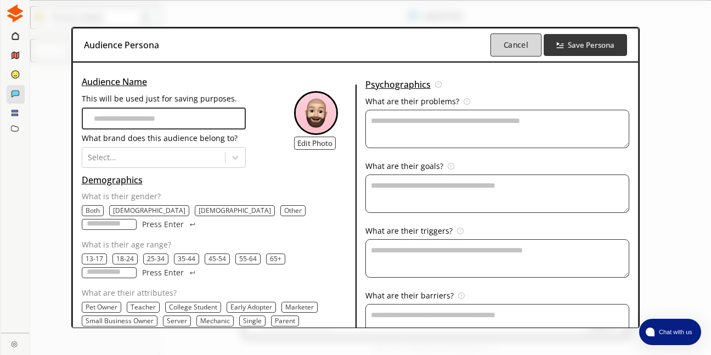
click at [510, 48] on b "Cancel" at bounding box center [515, 44] width 25 height 10
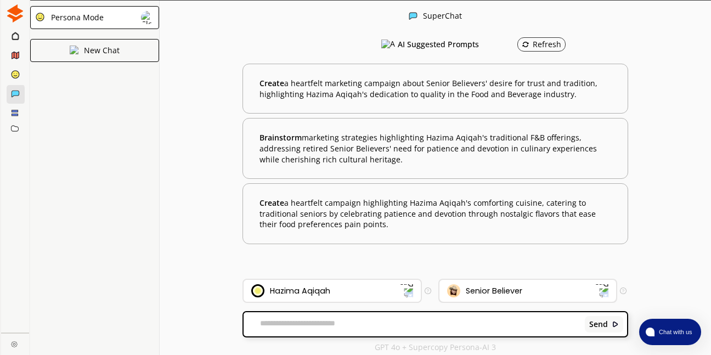
click at [508, 289] on div "Senior Believer" at bounding box center [493, 290] width 56 height 9
click at [12, 52] on icon at bounding box center [16, 56] width 8 height 8
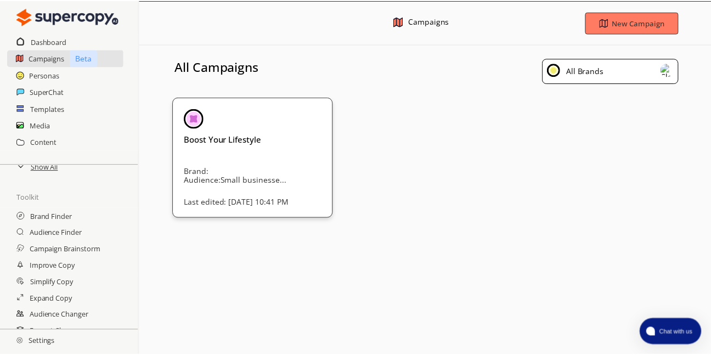
scroll to position [210, 0]
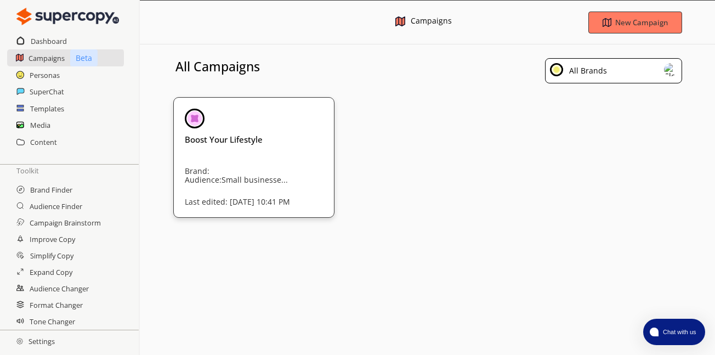
click at [47, 337] on h2 "Settings" at bounding box center [35, 341] width 71 height 22
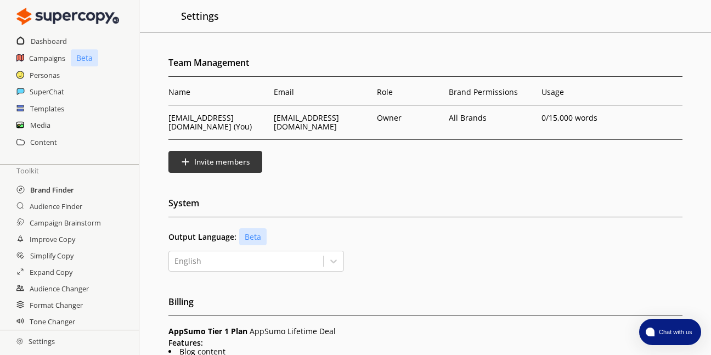
click at [61, 190] on h2 "Brand Finder" at bounding box center [52, 189] width 44 height 16
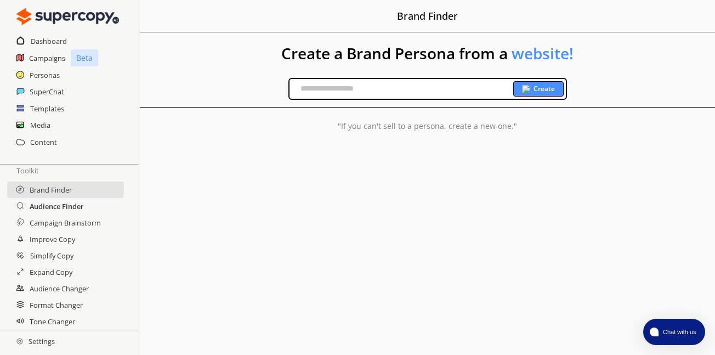
click at [54, 206] on h2 "Audience Finder" at bounding box center [57, 206] width 54 height 16
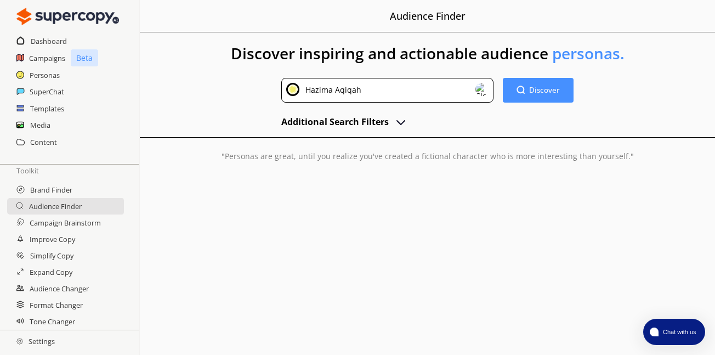
click at [399, 124] on img "advanced-inputs" at bounding box center [400, 121] width 13 height 13
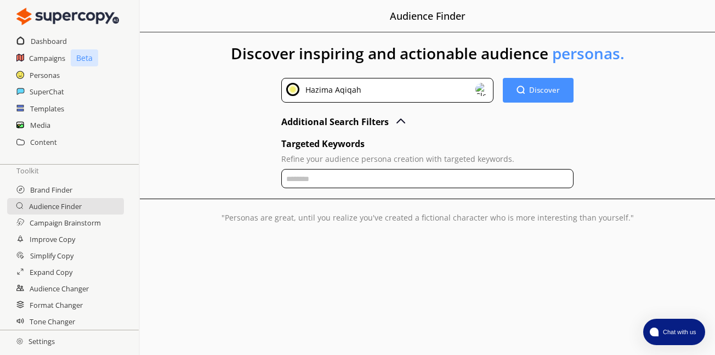
click at [399, 124] on img "advanced-inputs" at bounding box center [400, 121] width 13 height 13
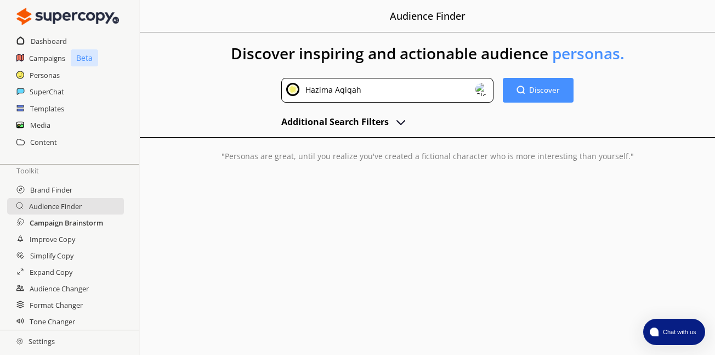
click at [84, 223] on h2 "Campaign Brainstorm" at bounding box center [66, 222] width 73 height 16
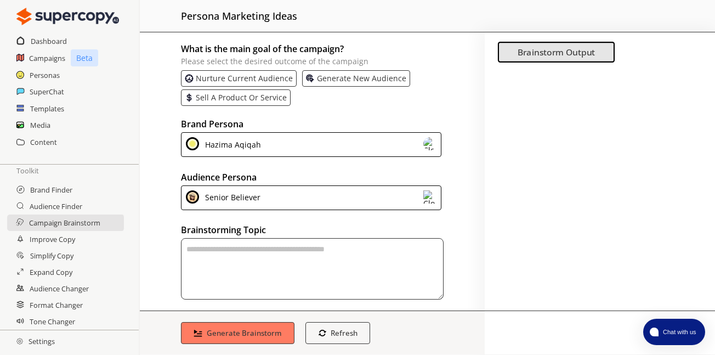
click at [312, 192] on div "Senior Believer" at bounding box center [311, 197] width 260 height 25
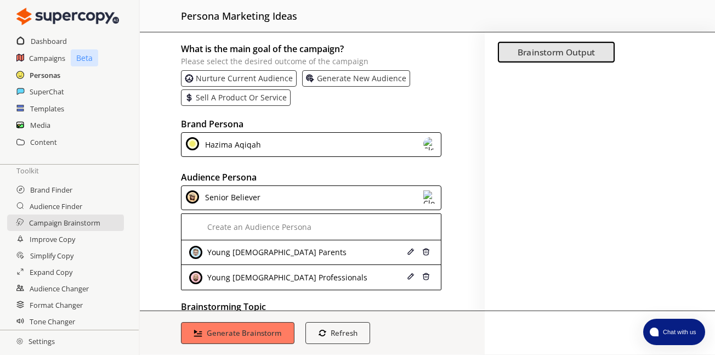
click at [49, 76] on h2 "Personas" at bounding box center [45, 75] width 31 height 16
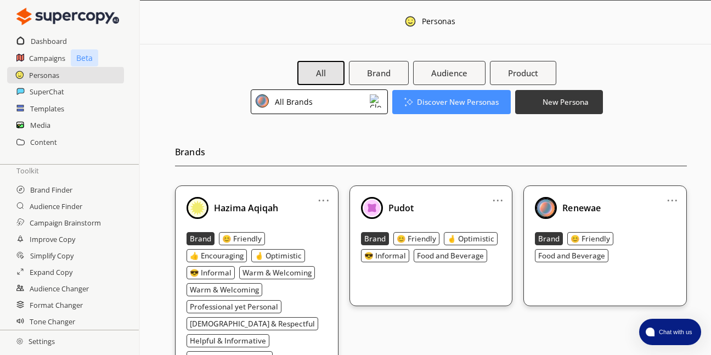
scroll to position [310, 0]
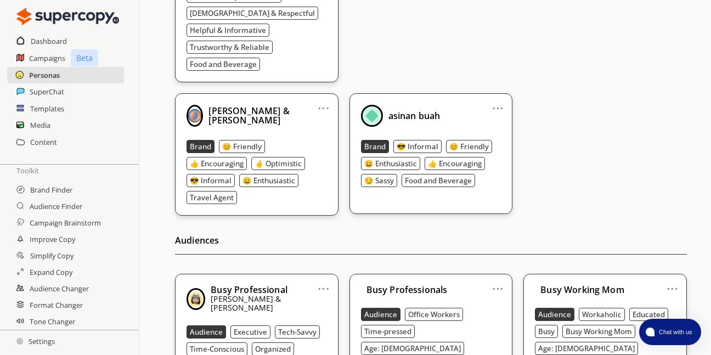
click at [43, 74] on h2 "Personas" at bounding box center [44, 75] width 31 height 16
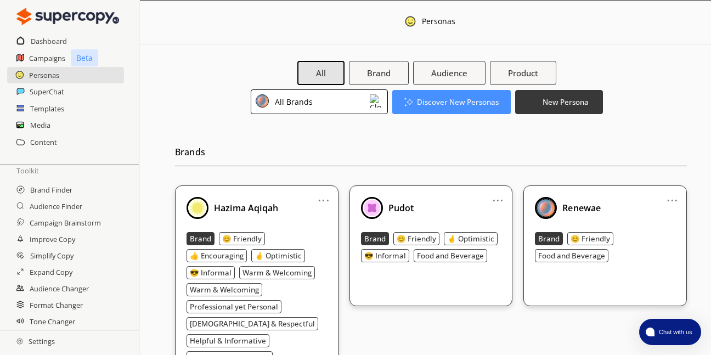
click at [440, 69] on div at bounding box center [455, 71] width 31 height 23
click at [459, 70] on div at bounding box center [455, 71] width 31 height 23
click at [444, 72] on div at bounding box center [455, 71] width 31 height 23
click at [359, 99] on div "All Brands" at bounding box center [319, 101] width 137 height 25
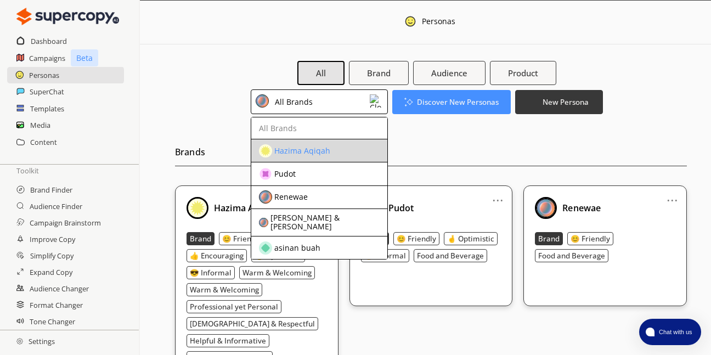
click at [339, 150] on div "Hazima Aqiqah" at bounding box center [310, 150] width 103 height 13
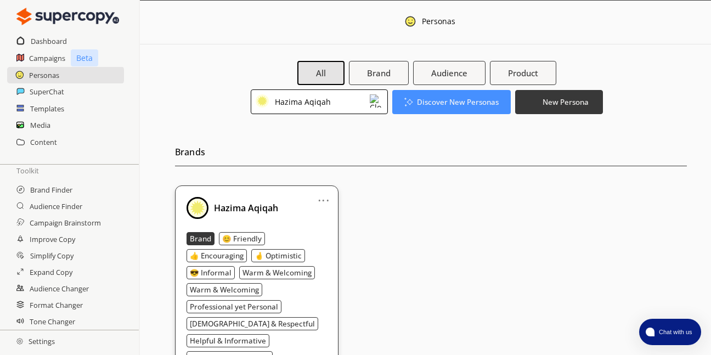
click at [455, 73] on div at bounding box center [455, 71] width 31 height 23
click at [432, 73] on b "Audience" at bounding box center [449, 73] width 38 height 12
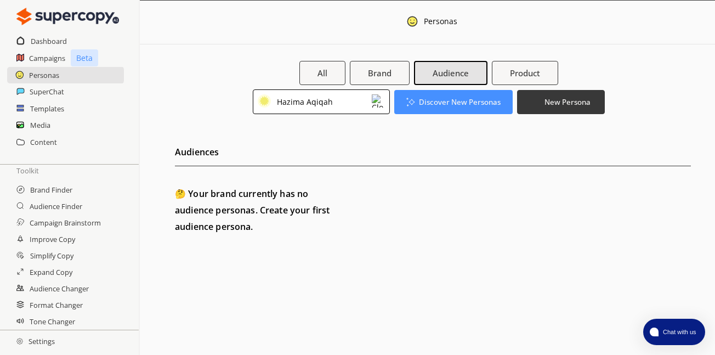
click at [455, 76] on div at bounding box center [459, 71] width 31 height 23
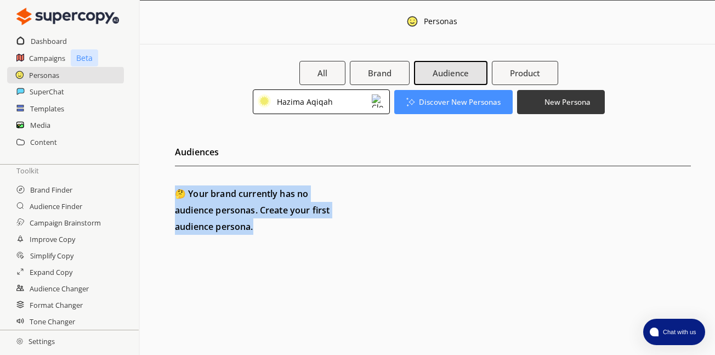
drag, startPoint x: 714, startPoint y: 153, endPoint x: 712, endPoint y: 227, distance: 74.0
click at [710, 227] on div "Audiences 🤔 Your brand currently has no audience personas. Create your first au…" at bounding box center [444, 181] width 542 height 134
click at [322, 235] on div "Audiences 🤔 Your brand currently has no audience personas. Create your first au…" at bounding box center [444, 181] width 542 height 134
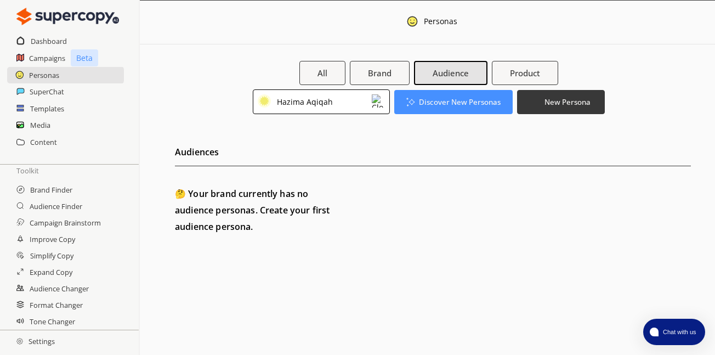
click at [237, 201] on h2 "🤔 Your brand currently has no audience personas. Create your first audience per…" at bounding box center [257, 209] width 164 height 49
click at [574, 102] on b "New Persona" at bounding box center [567, 101] width 48 height 10
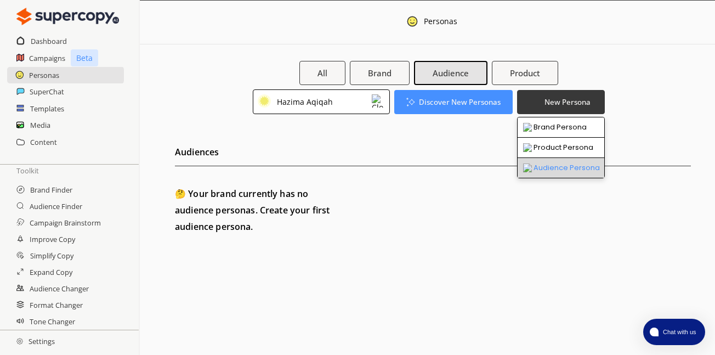
click at [574, 169] on li "Audience Persona" at bounding box center [561, 168] width 87 height 20
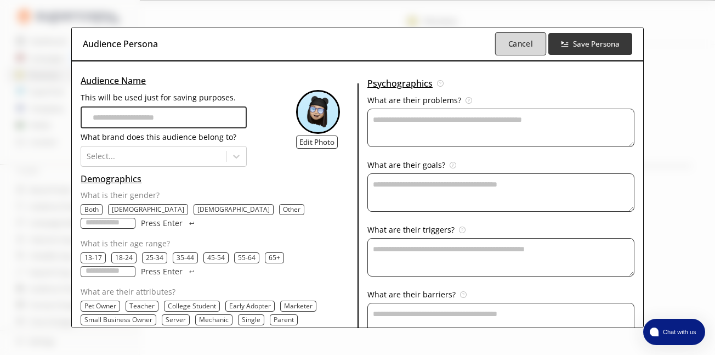
click at [514, 47] on b "Cancel" at bounding box center [520, 43] width 25 height 10
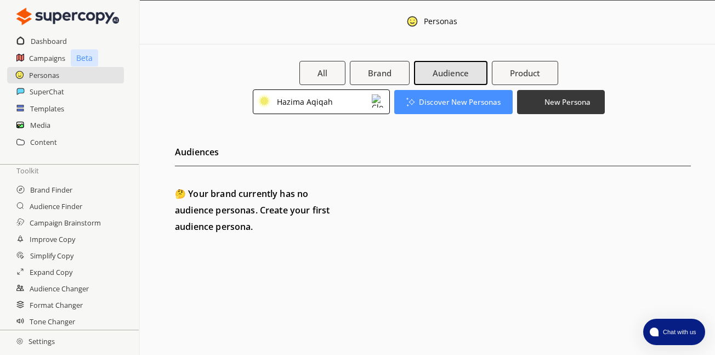
click at [380, 145] on h2 "Audiences" at bounding box center [433, 155] width 516 height 22
click at [372, 103] on img at bounding box center [378, 100] width 13 height 13
click at [390, 74] on b "Brand" at bounding box center [379, 73] width 25 height 12
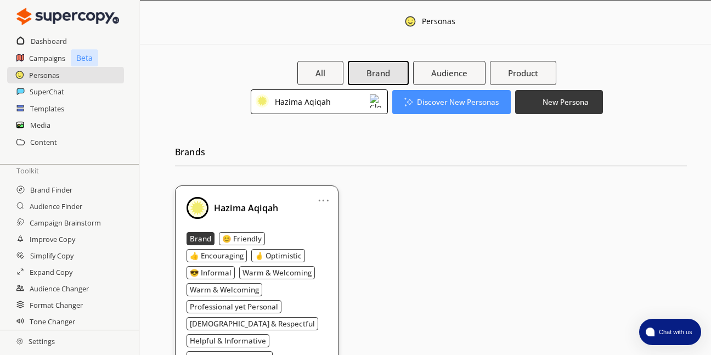
click at [325, 200] on link "..." at bounding box center [323, 195] width 12 height 9
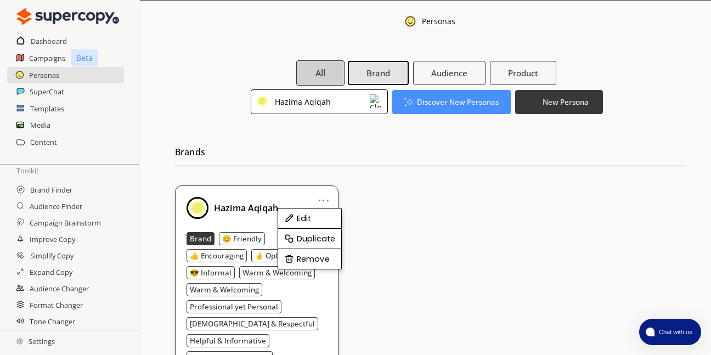
click at [323, 71] on b "All" at bounding box center [320, 73] width 10 height 12
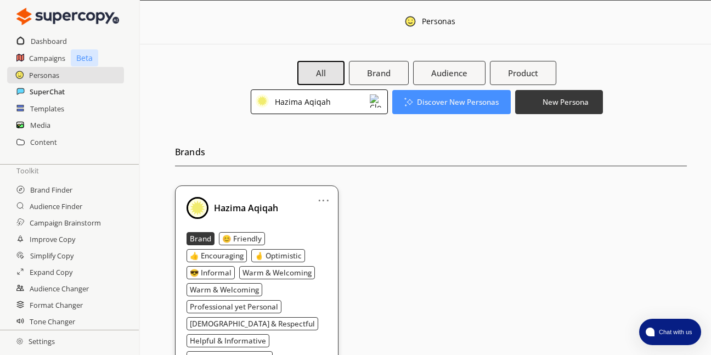
click at [51, 88] on h2 "SuperChat" at bounding box center [47, 91] width 35 height 16
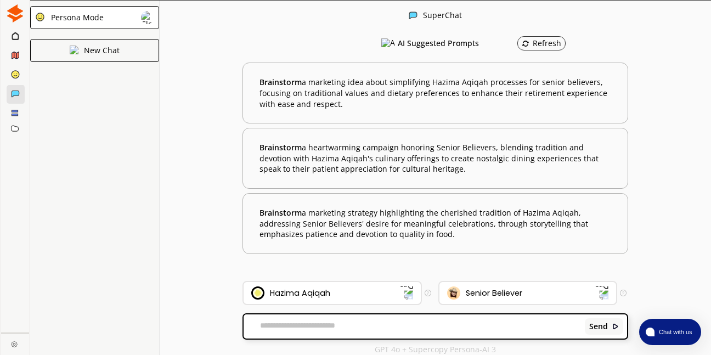
click at [133, 16] on div "Persona Mode" at bounding box center [94, 17] width 129 height 23
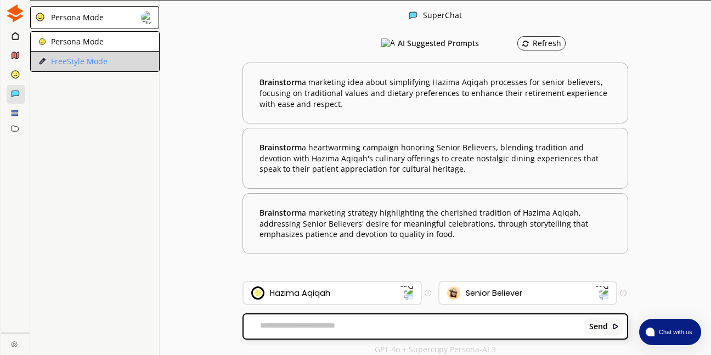
click at [93, 63] on p "FreeStyle Mode" at bounding box center [79, 61] width 56 height 9
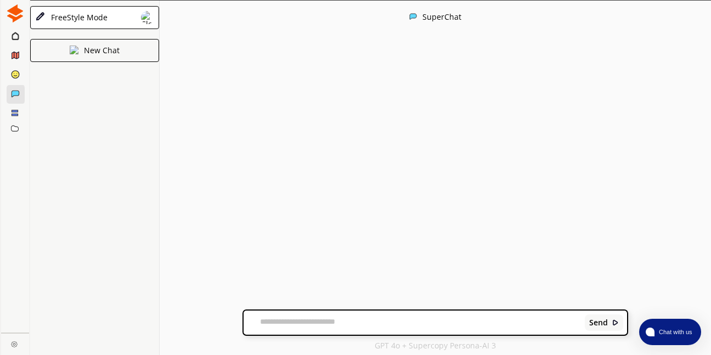
click at [13, 35] on icon at bounding box center [15, 35] width 6 height 7
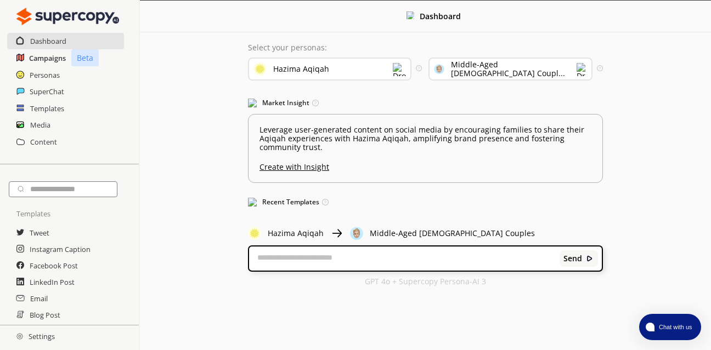
click at [59, 58] on h2 "Campaigns" at bounding box center [47, 58] width 37 height 16
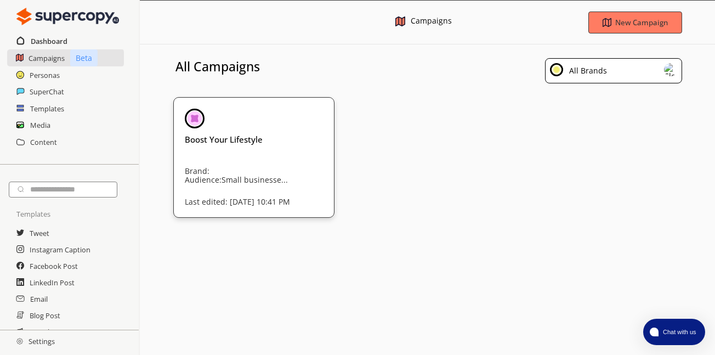
click at [48, 43] on h2 "Dashboard" at bounding box center [49, 41] width 37 height 16
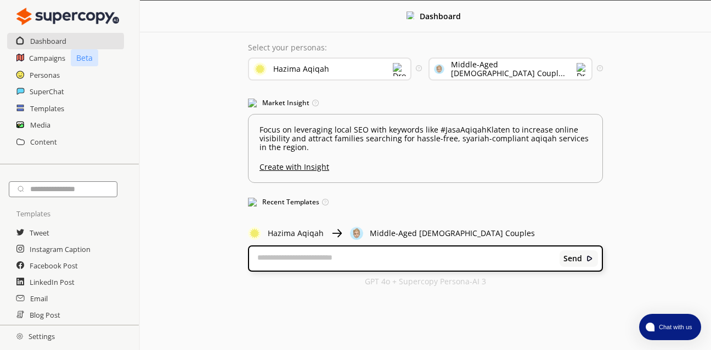
click at [569, 79] on div "Middle-Aged [DEMOGRAPHIC_DATA] Coupl..." at bounding box center [509, 69] width 163 height 23
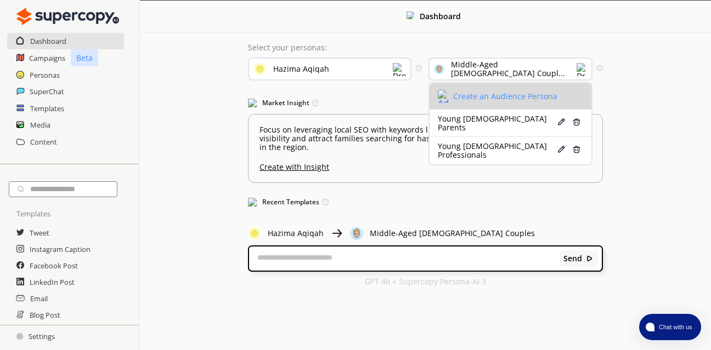
click at [488, 98] on div "Create an Audience Persona" at bounding box center [505, 96] width 104 height 9
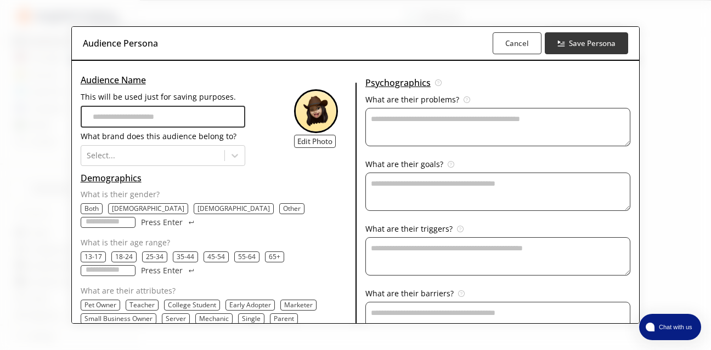
click at [505, 44] on b "Cancel" at bounding box center [517, 43] width 24 height 10
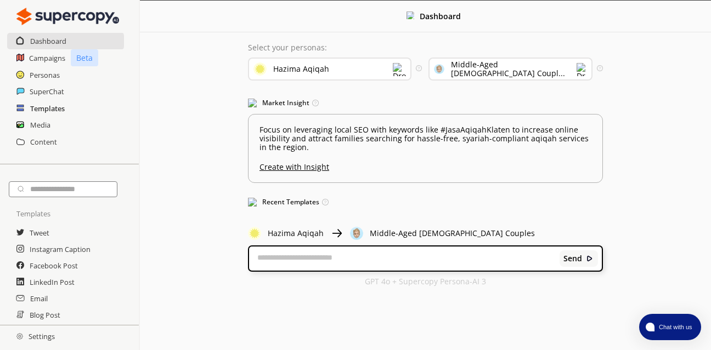
click at [52, 109] on h2 "Templates" at bounding box center [47, 108] width 35 height 16
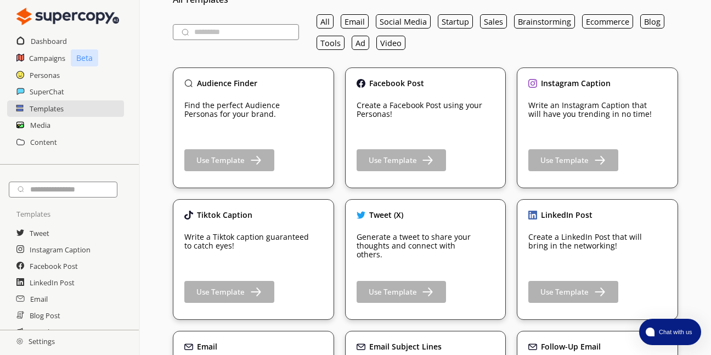
scroll to position [71, 0]
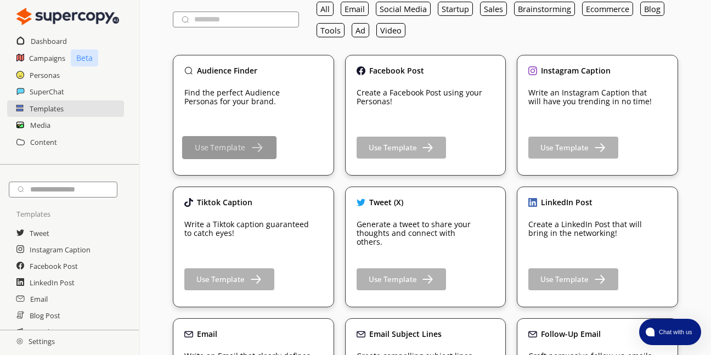
click at [215, 147] on b "Use Template" at bounding box center [220, 148] width 50 height 10
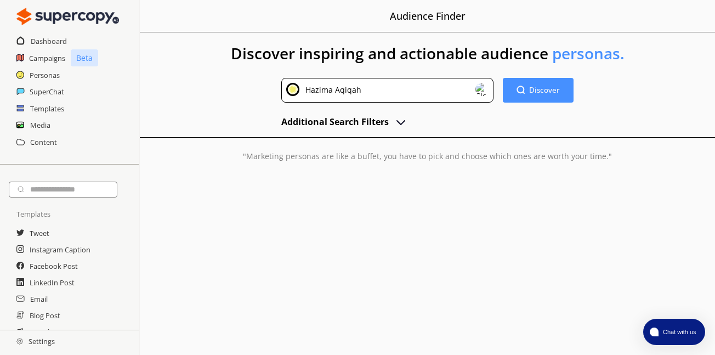
click at [388, 121] on h2 "Additional Search Filters" at bounding box center [334, 121] width 107 height 16
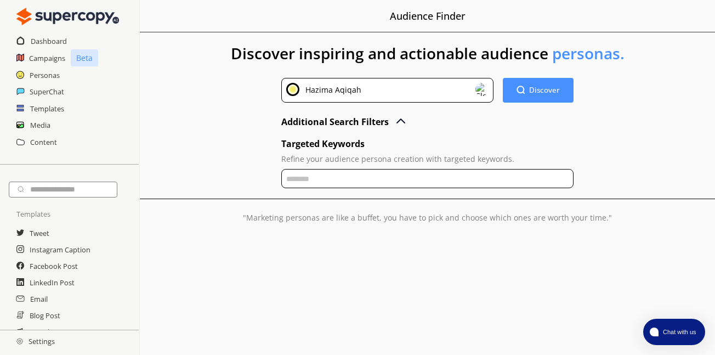
click at [304, 179] on input "text" at bounding box center [427, 178] width 292 height 19
paste input "**********"
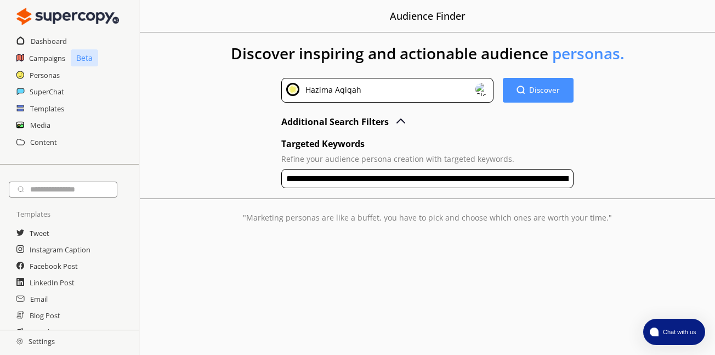
scroll to position [0, 1454]
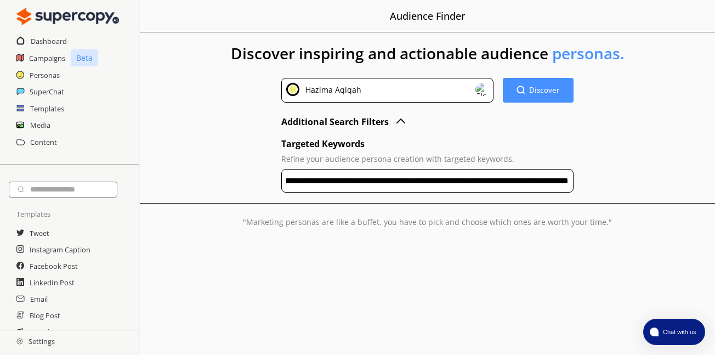
type input "**********"
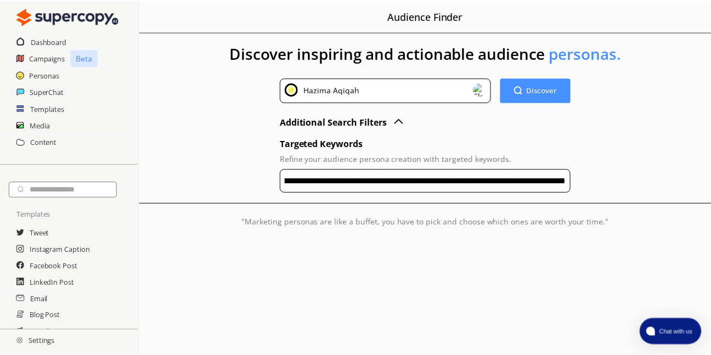
scroll to position [0, 0]
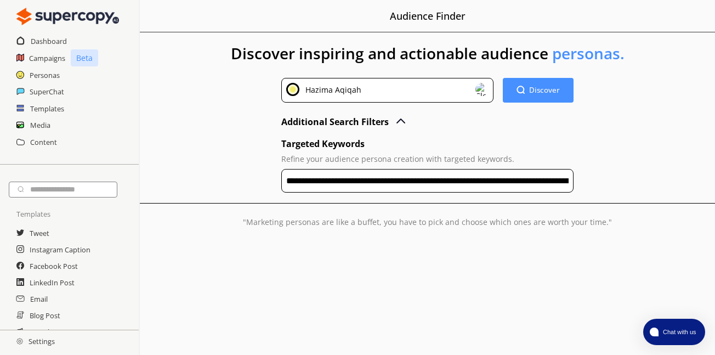
click at [603, 146] on div "**********" at bounding box center [427, 143] width 575 height 223
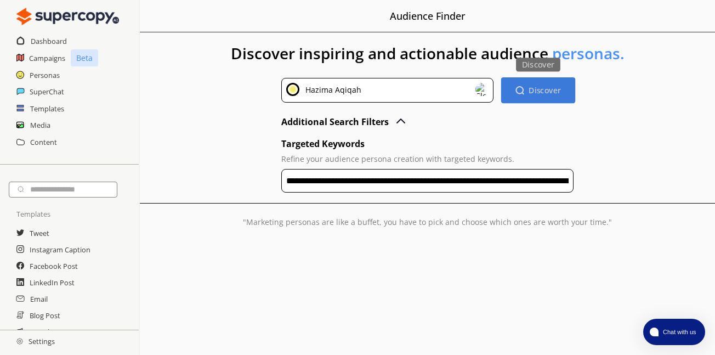
click at [546, 87] on b "Discover" at bounding box center [545, 90] width 32 height 10
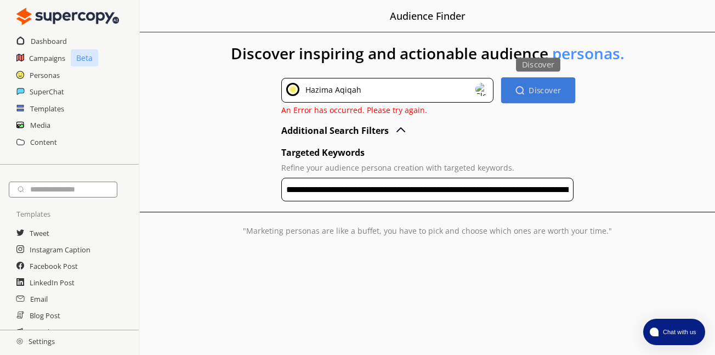
click at [552, 93] on b "Discover" at bounding box center [545, 90] width 32 height 10
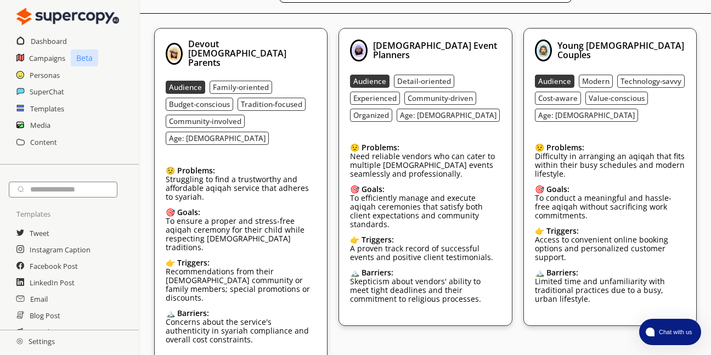
scroll to position [274, 0]
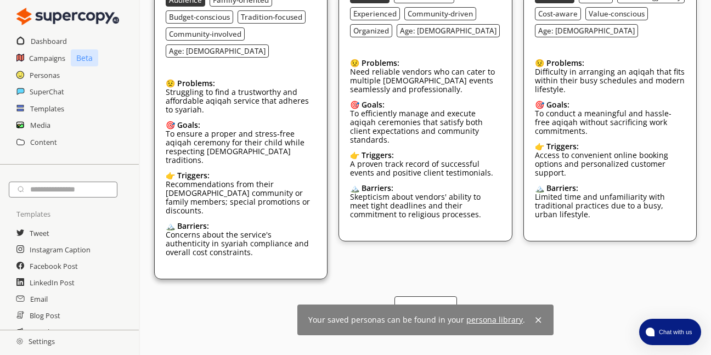
click at [237, 129] on p "To ensure a proper and stress-free aqiqah ceremony for their child while respec…" at bounding box center [241, 146] width 150 height 35
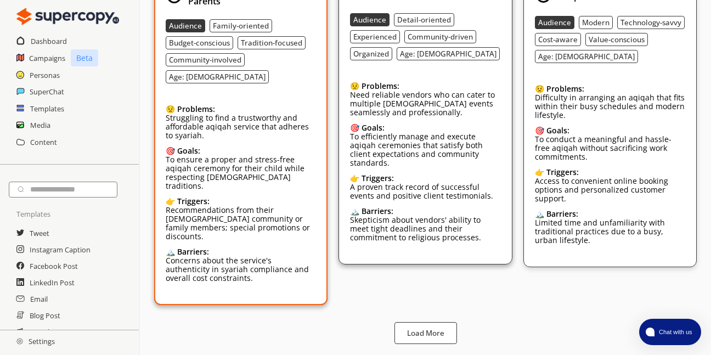
scroll to position [208, 0]
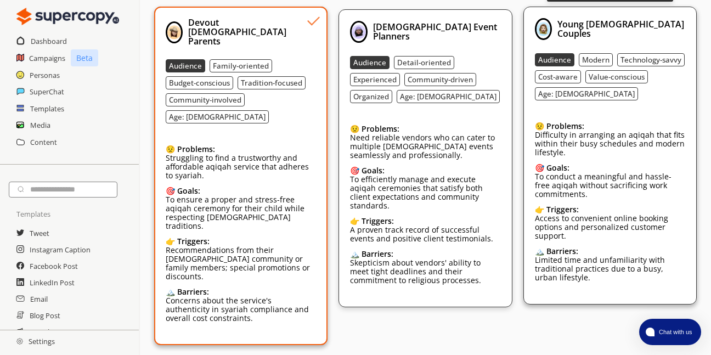
click at [613, 218] on p "Access to convenient online booking options and personalized customer support." at bounding box center [610, 227] width 150 height 26
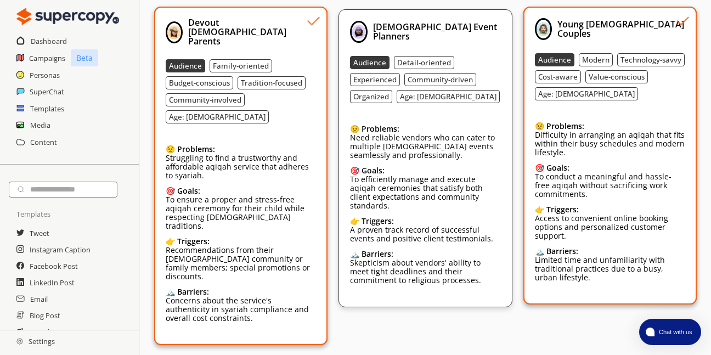
drag, startPoint x: 218, startPoint y: 243, endPoint x: 196, endPoint y: 191, distance: 57.0
click at [196, 195] on p "To ensure a proper and stress-free aqiqah ceremony for their child while respec…" at bounding box center [241, 212] width 150 height 35
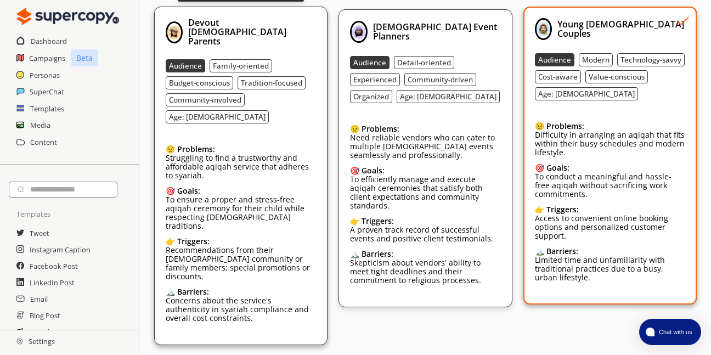
click at [299, 145] on div "😟 Problems:" at bounding box center [241, 149] width 150 height 9
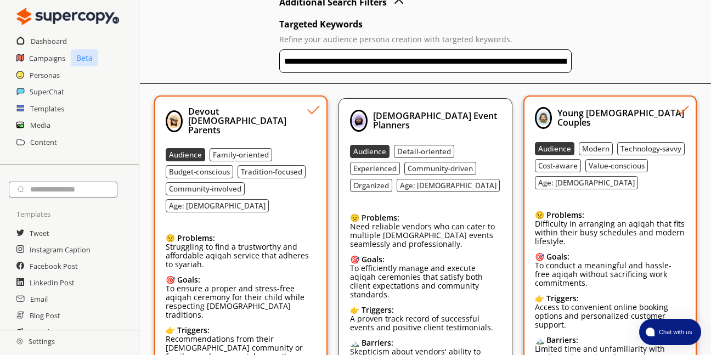
scroll to position [172, 0]
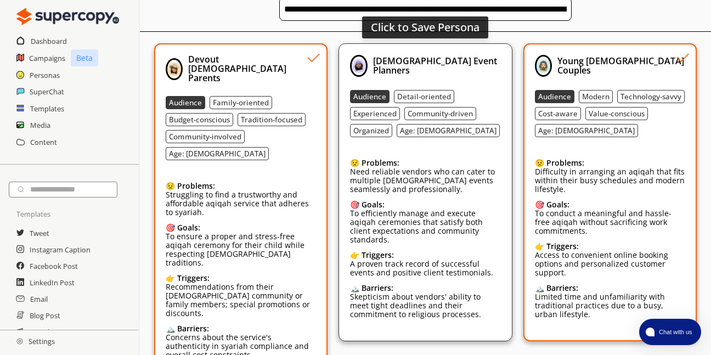
click at [459, 161] on div "😟 Problems:" at bounding box center [425, 162] width 150 height 9
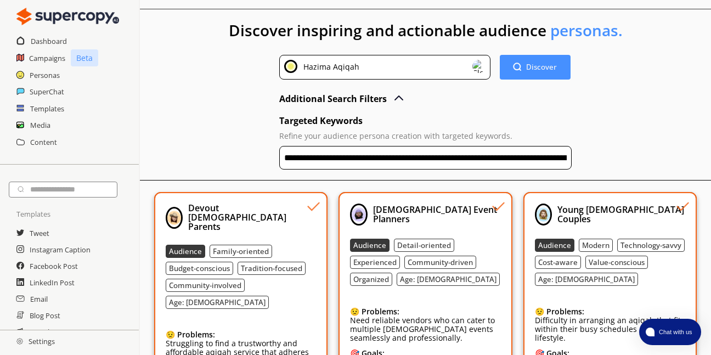
scroll to position [0, 0]
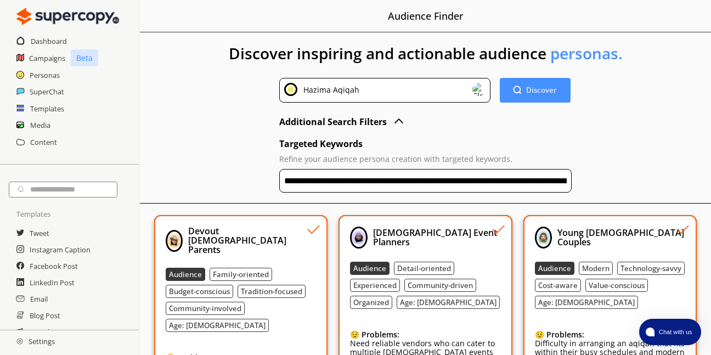
click at [385, 185] on input "**********" at bounding box center [425, 181] width 292 height 24
click at [638, 153] on div "**********" at bounding box center [425, 317] width 571 height 571
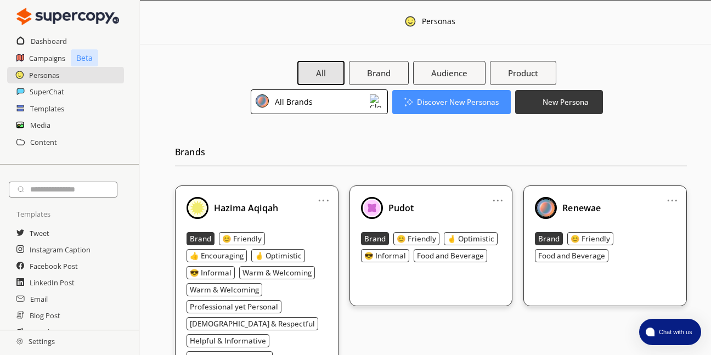
click at [248, 264] on div "Brand 😊 Friendly 👍 Encouraging 🤞 Optimistic 😎 Informal Warm & Welcoming Warm & …" at bounding box center [256, 306] width 140 height 149
click at [269, 224] on div "Hazima Aqiqah Brand 😊 Friendly 👍 Encouraging 🤞 Optimistic 😎 Informal Warm & Wel…" at bounding box center [256, 289] width 140 height 184
click at [456, 74] on div at bounding box center [455, 71] width 31 height 23
click at [456, 69] on div at bounding box center [455, 71] width 31 height 23
click at [455, 77] on div at bounding box center [455, 71] width 31 height 23
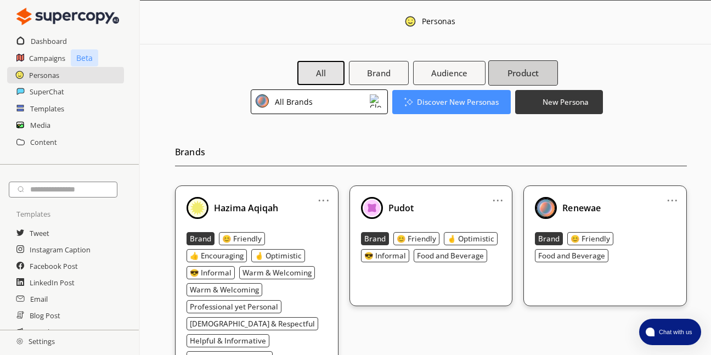
click at [535, 70] on b "Product" at bounding box center [523, 73] width 32 height 12
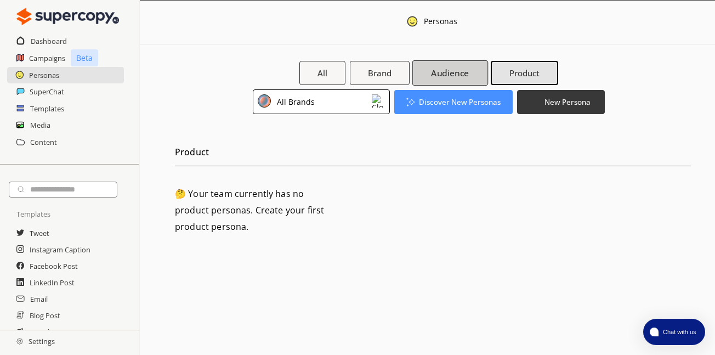
click at [438, 73] on b "Audience" at bounding box center [450, 73] width 38 height 12
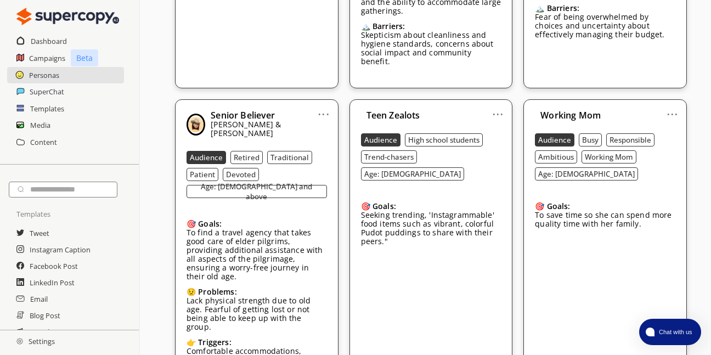
scroll to position [1519, 0]
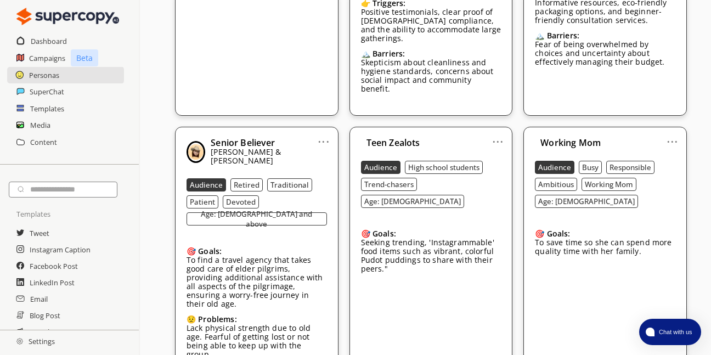
click at [326, 133] on link "..." at bounding box center [323, 137] width 12 height 9
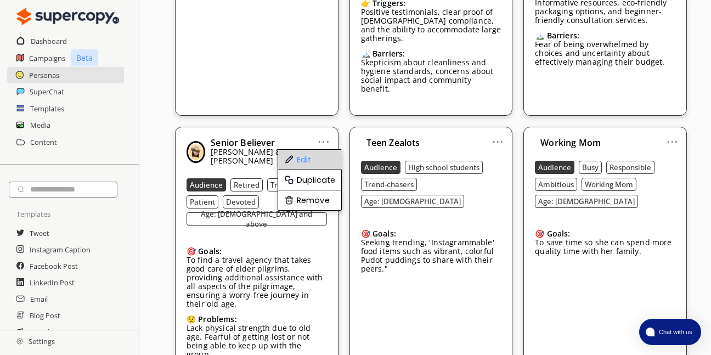
click at [323, 150] on li "Edit" at bounding box center [310, 160] width 64 height 20
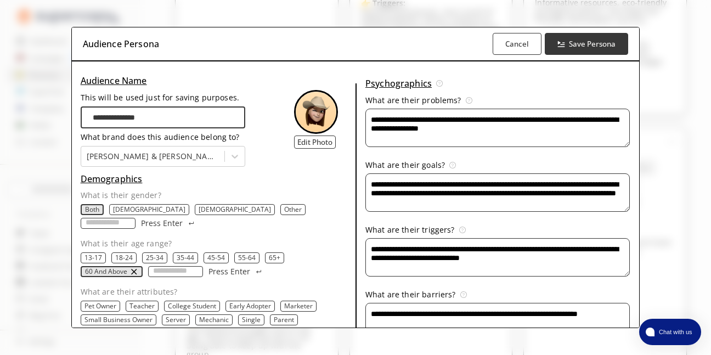
drag, startPoint x: 159, startPoint y: 119, endPoint x: 16, endPoint y: 110, distance: 142.9
click at [16, 110] on div "**********" at bounding box center [355, 177] width 711 height 355
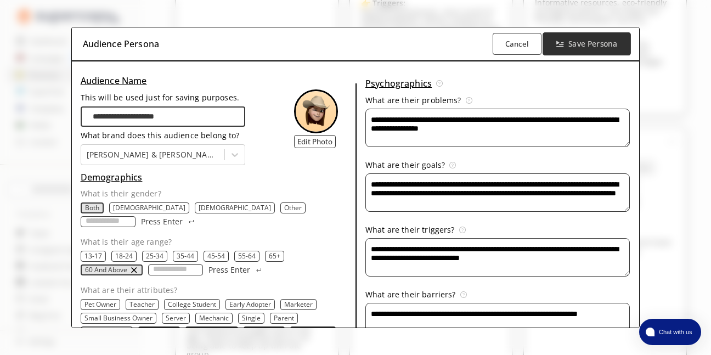
type input "**********"
click at [591, 44] on b "Save Persona" at bounding box center [592, 43] width 49 height 10
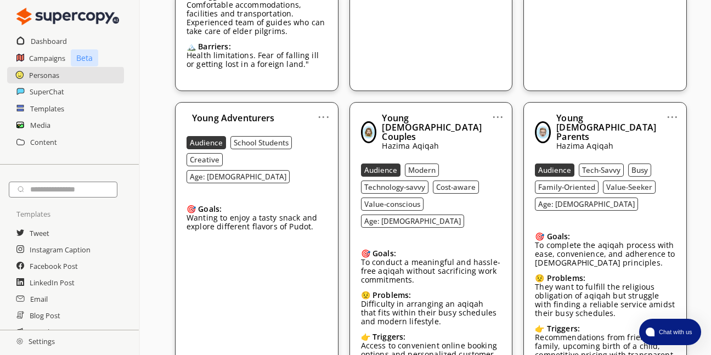
scroll to position [1768, 0]
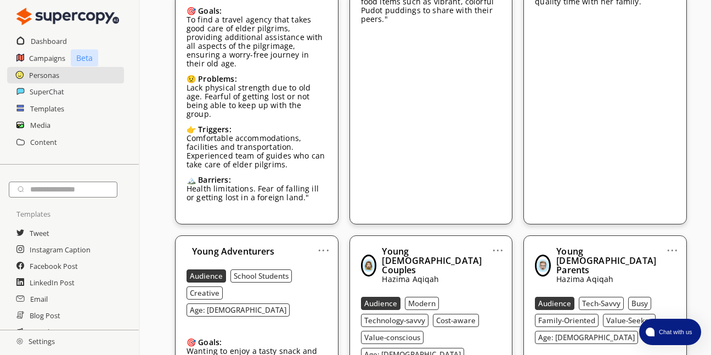
click at [497, 241] on link "..." at bounding box center [498, 245] width 12 height 9
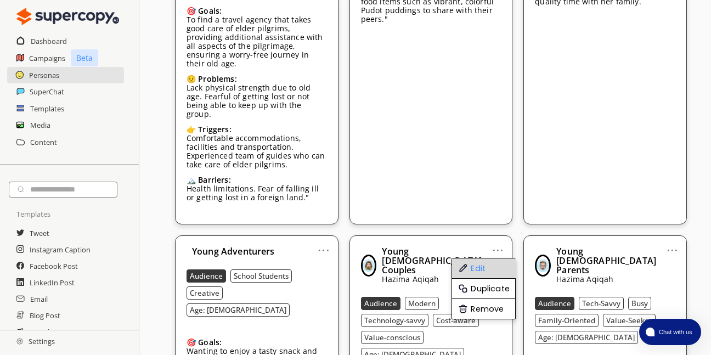
click at [492, 258] on li "Edit" at bounding box center [484, 268] width 64 height 20
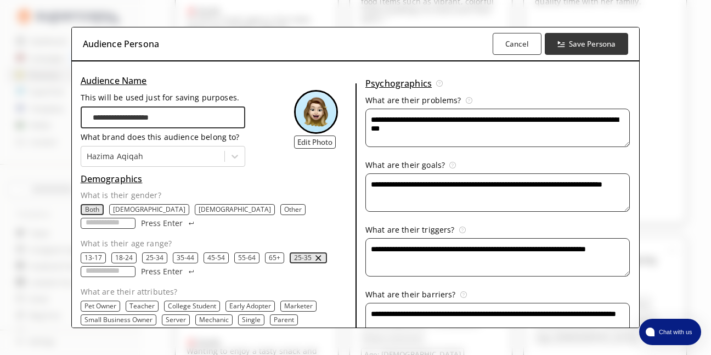
click at [89, 119] on input "**********" at bounding box center [163, 117] width 165 height 22
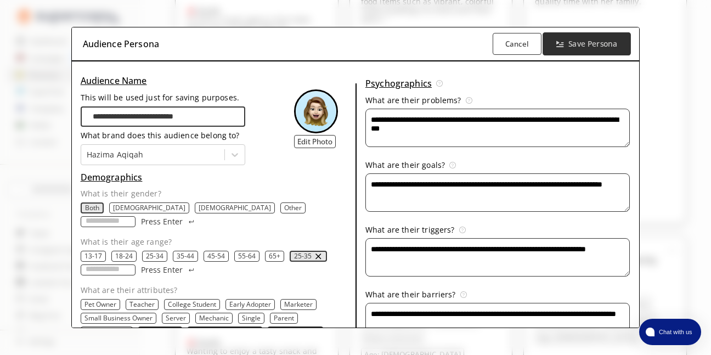
type input "**********"
click at [587, 48] on b "Save Persona" at bounding box center [592, 43] width 49 height 10
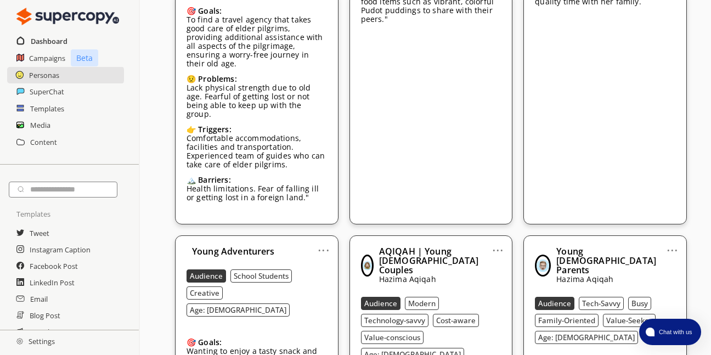
click at [42, 42] on h2 "Dashboard" at bounding box center [49, 41] width 37 height 16
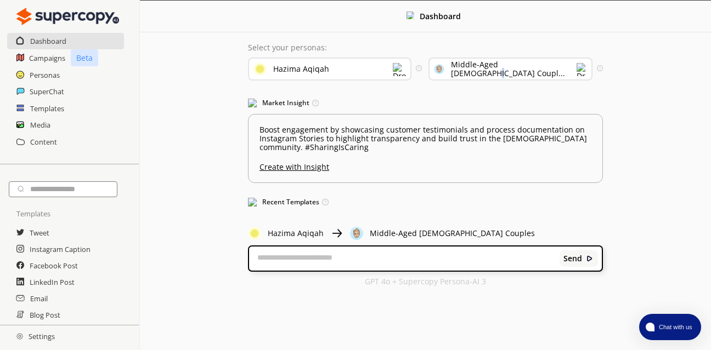
click at [547, 70] on div "Middle-Aged [DEMOGRAPHIC_DATA] Coupl..." at bounding box center [514, 69] width 126 height 18
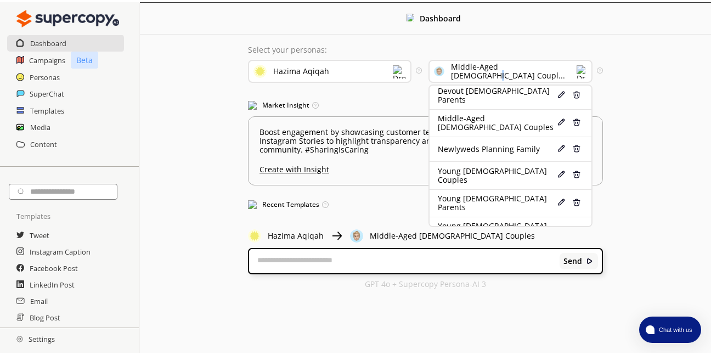
scroll to position [82, 0]
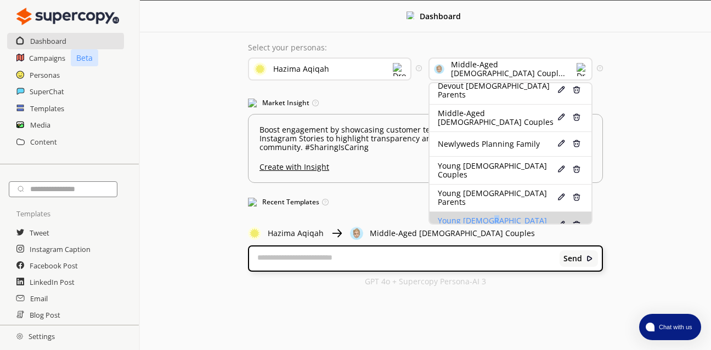
click at [490, 217] on div "Young [DEMOGRAPHIC_DATA] Professionals" at bounding box center [496, 226] width 117 height 18
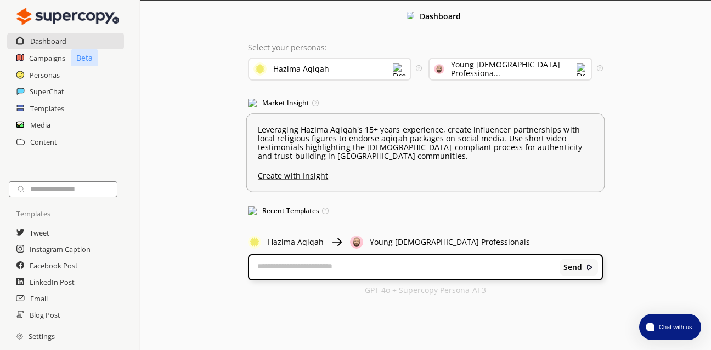
click at [292, 178] on u "Create with Insight" at bounding box center [425, 174] width 335 height 14
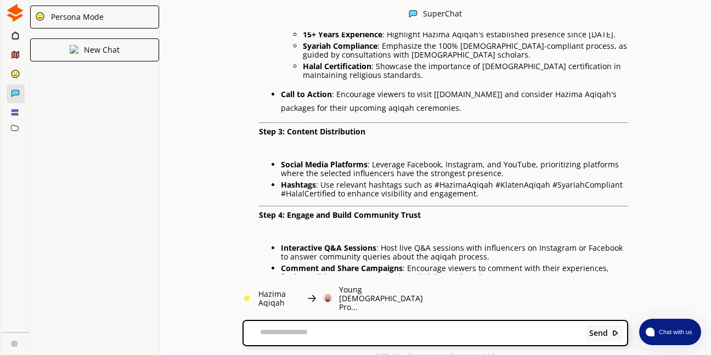
scroll to position [526, 0]
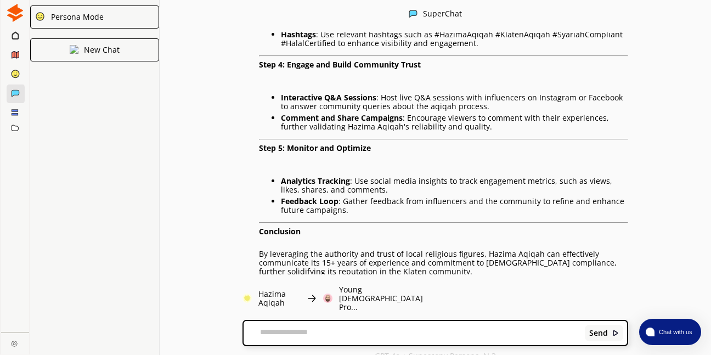
click at [133, 104] on div "Persona Mode New Chat" at bounding box center [94, 177] width 129 height 355
click at [14, 114] on rect at bounding box center [15, 114] width 6 height 2
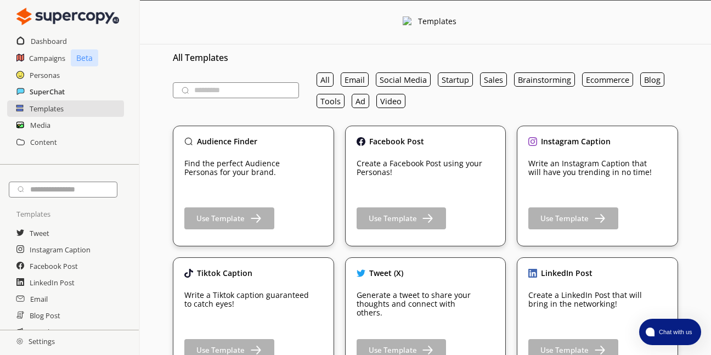
click at [47, 95] on h2 "SuperChat" at bounding box center [47, 91] width 35 height 16
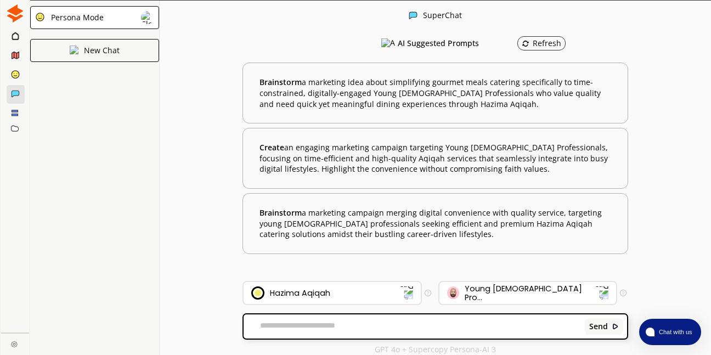
click at [13, 129] on icon at bounding box center [14, 128] width 7 height 5
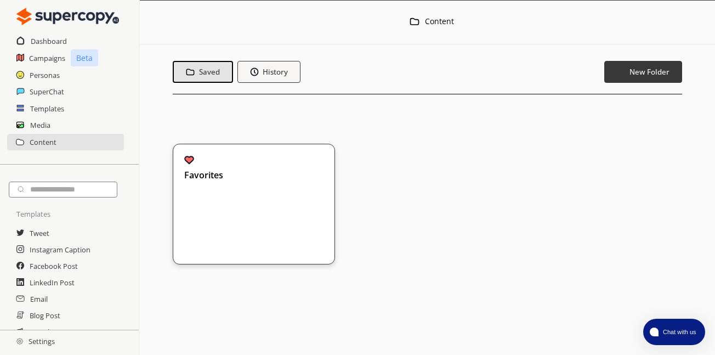
drag, startPoint x: 136, startPoint y: 194, endPoint x: 137, endPoint y: 289, distance: 95.4
click at [137, 289] on div "Templates Tweet Instagram Caption Facebook Post LinkedIn Post Email Blog Post N…" at bounding box center [69, 247] width 139 height 164
click at [36, 342] on h2 "Settings" at bounding box center [35, 341] width 71 height 22
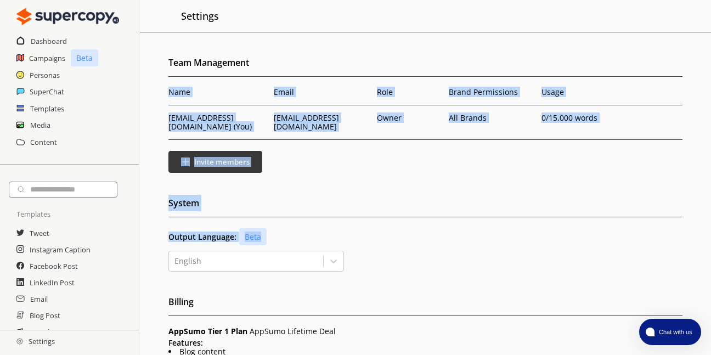
drag, startPoint x: 708, startPoint y: 133, endPoint x: 714, endPoint y: 235, distance: 101.6
click at [711, 235] on html "Dashboard Campaigns Beta Personas SuperChat Templates Media Content Templates T…" at bounding box center [355, 323] width 711 height 647
click at [46, 42] on h2 "Dashboard" at bounding box center [49, 41] width 37 height 16
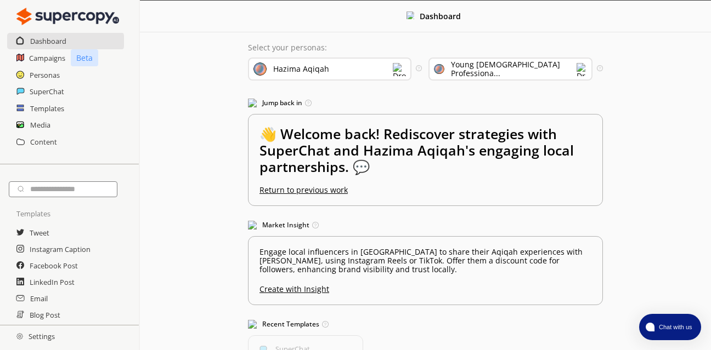
scroll to position [72, 0]
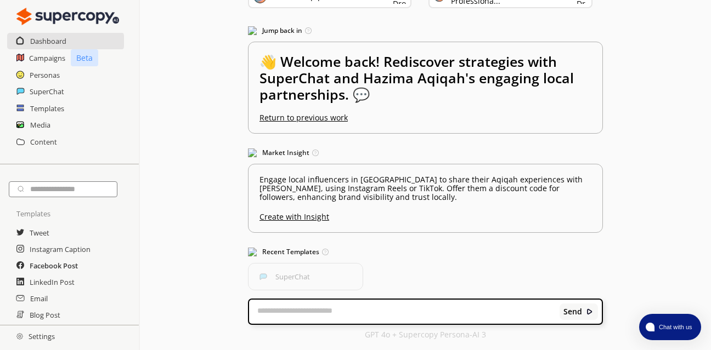
click at [55, 267] on h2 "Facebook Post" at bounding box center [54, 266] width 48 height 16
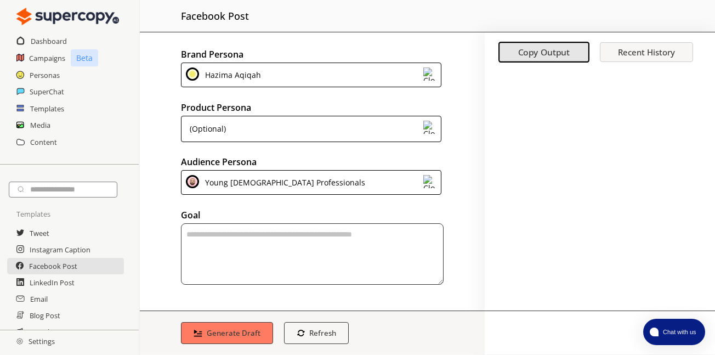
click at [372, 244] on textarea "textarea-textarea" at bounding box center [312, 253] width 263 height 61
click at [410, 133] on div "(Optional)" at bounding box center [311, 129] width 260 height 26
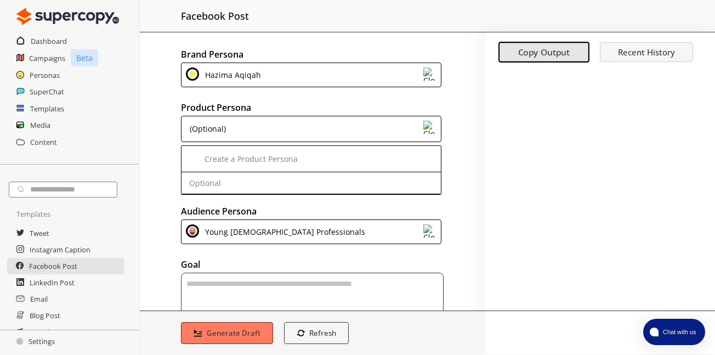
click at [457, 137] on div "Brand Persona Hazima Aqiqah Product Persona (Optional) Create a Product Persona…" at bounding box center [312, 171] width 345 height 278
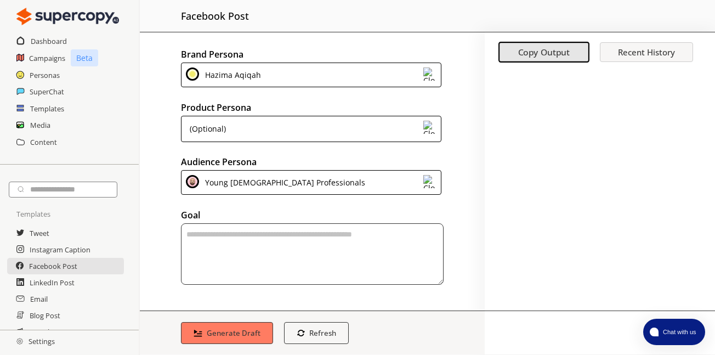
scroll to position [50, 0]
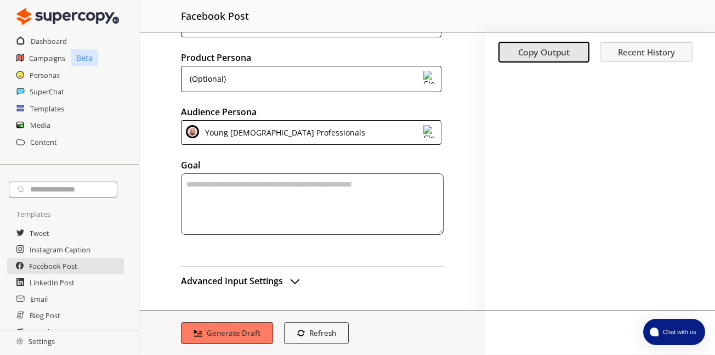
click at [298, 281] on img "advanced-inputs" at bounding box center [294, 280] width 13 height 13
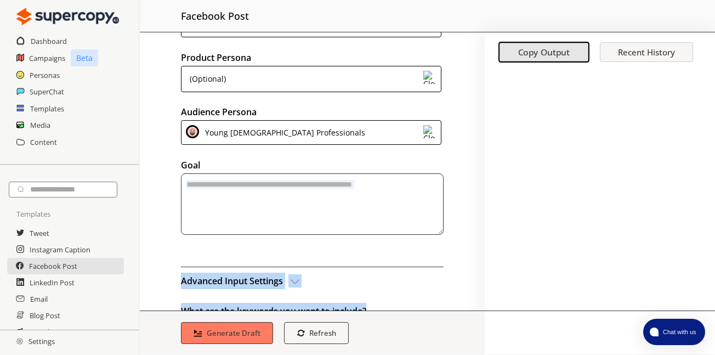
drag, startPoint x: 480, startPoint y: 184, endPoint x: 477, endPoint y: 278, distance: 94.3
click at [477, 278] on div "Brand Persona Hazima Aqiqah Product Persona (Optional) Audience Persona Young M…" at bounding box center [312, 171] width 345 height 278
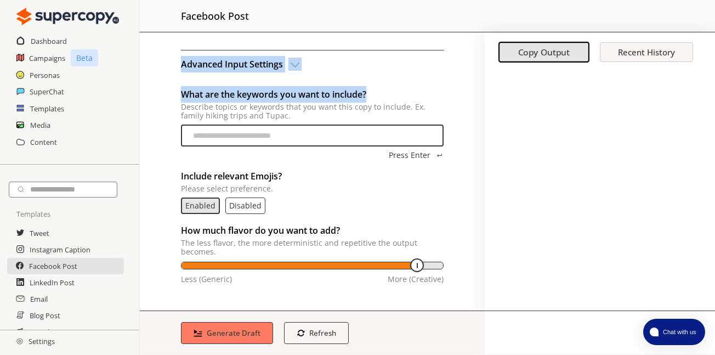
scroll to position [0, 0]
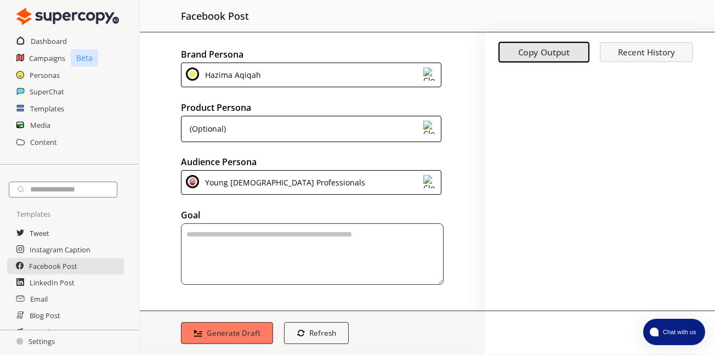
click at [465, 61] on div "Brand Persona Hazima Aqiqah Product Persona (Optional) Audience Persona Young M…" at bounding box center [312, 171] width 345 height 278
